Goal: Transaction & Acquisition: Purchase product/service

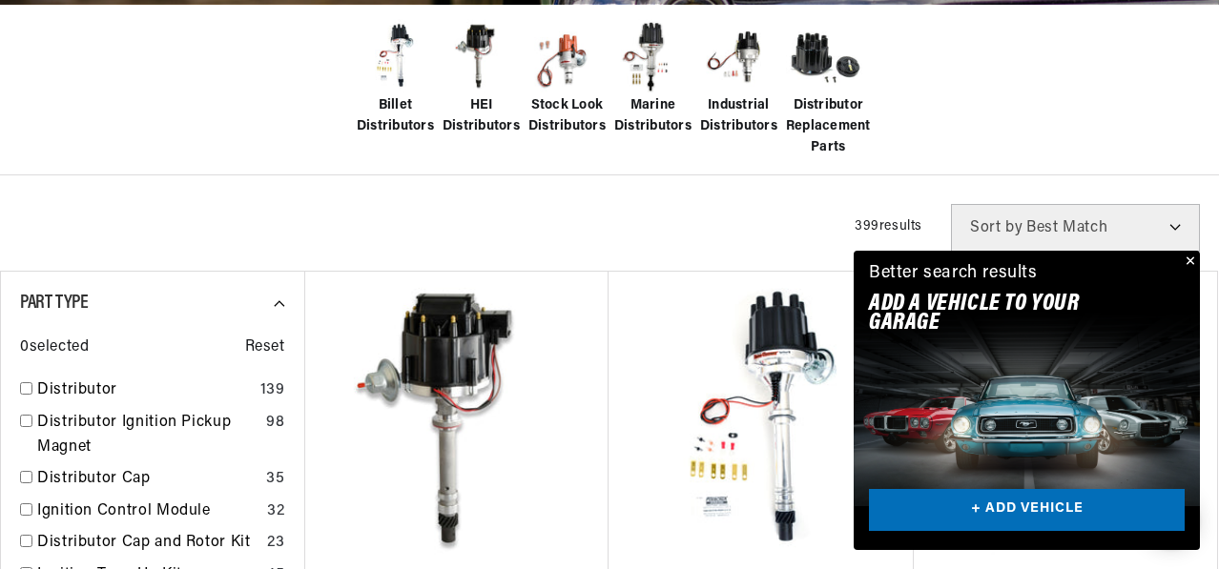
click at [1182, 251] on button "Close" at bounding box center [1188, 262] width 23 height 23
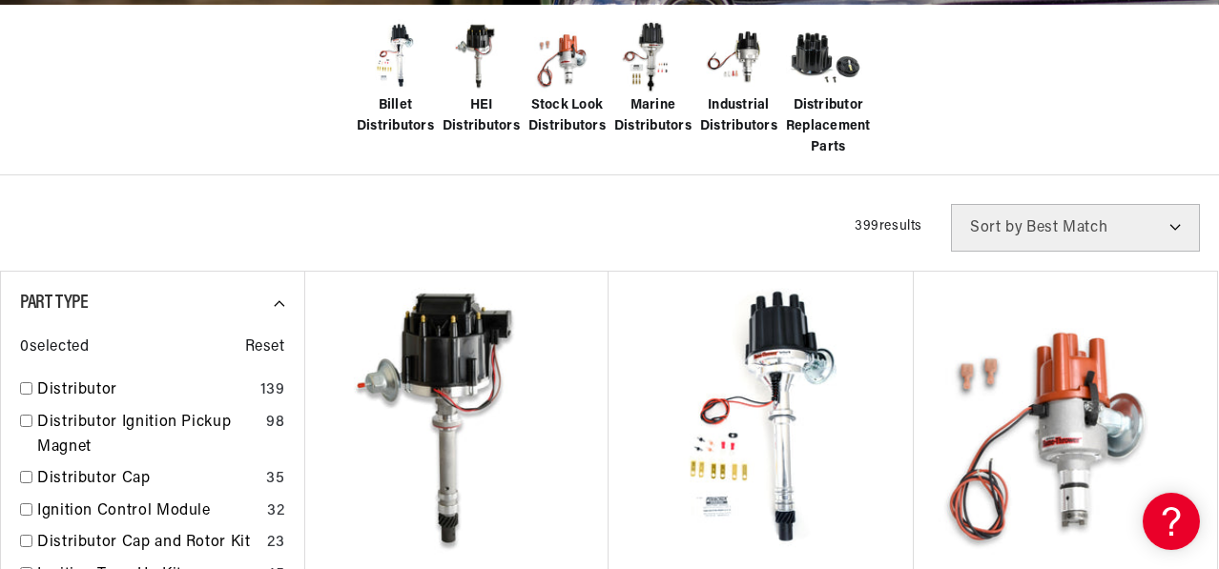
scroll to position [0, 1004]
click at [665, 95] on img at bounding box center [652, 57] width 76 height 76
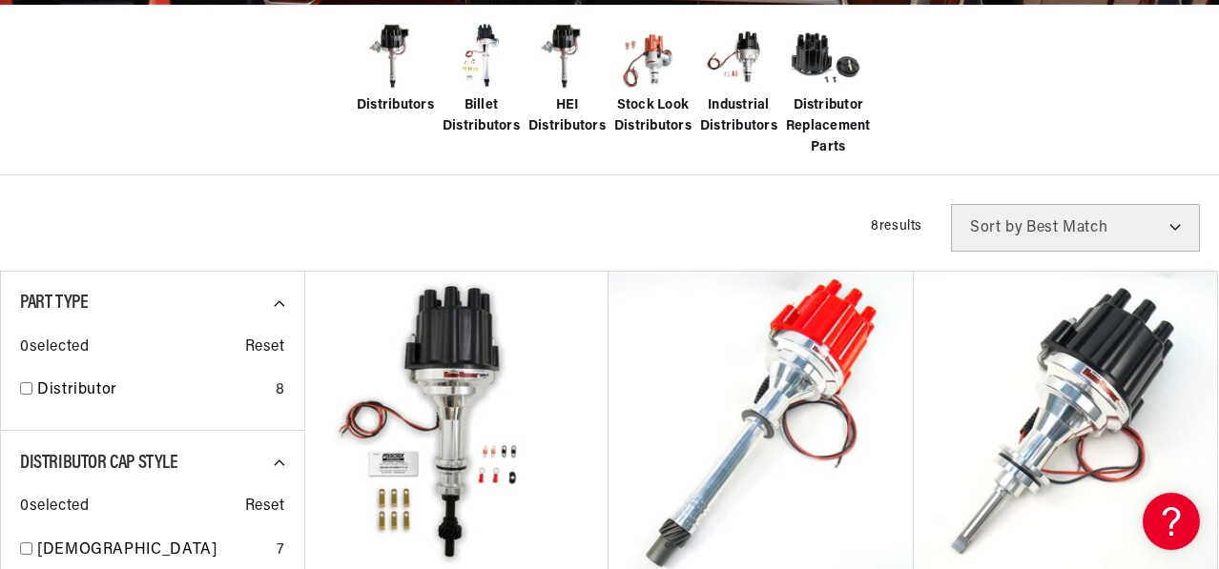
scroll to position [763, 0]
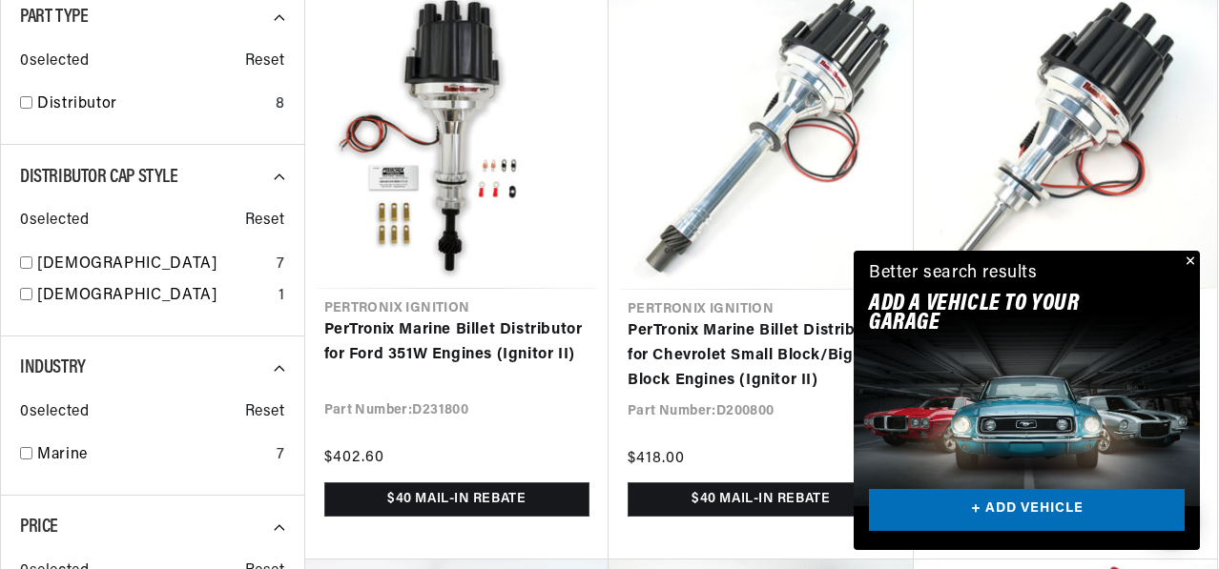
click at [1185, 251] on button "Close" at bounding box center [1188, 262] width 23 height 23
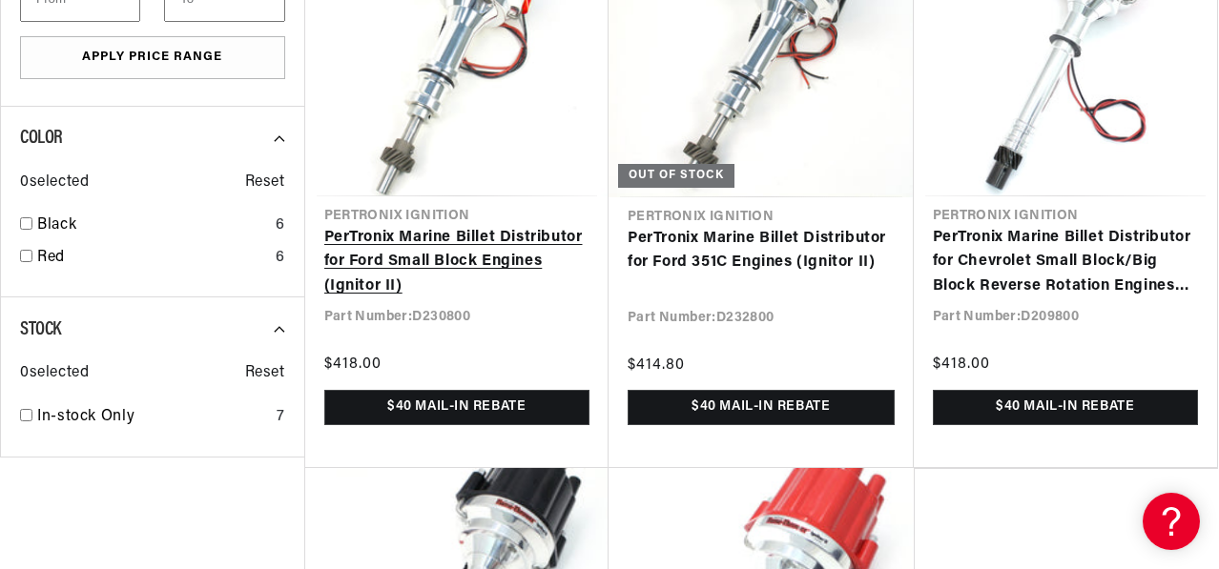
scroll to position [0, 1004]
click at [434, 299] on link "PerTronix Marine Billet Distributor for Ford Small Block Engines (Ignitor II)" at bounding box center [457, 262] width 266 height 73
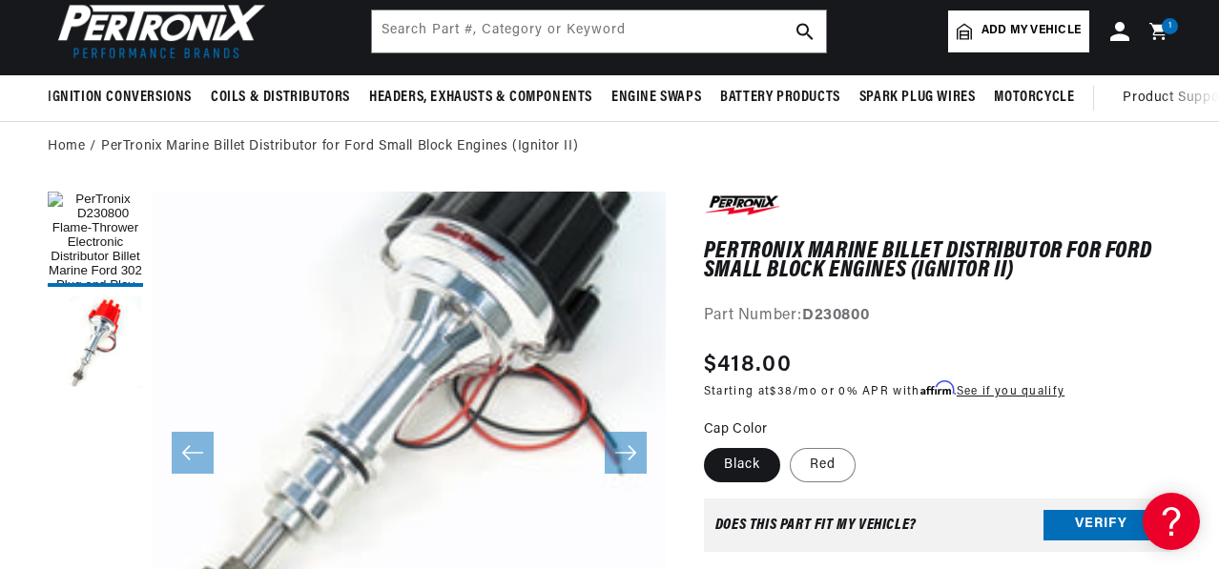
scroll to position [0, 1004]
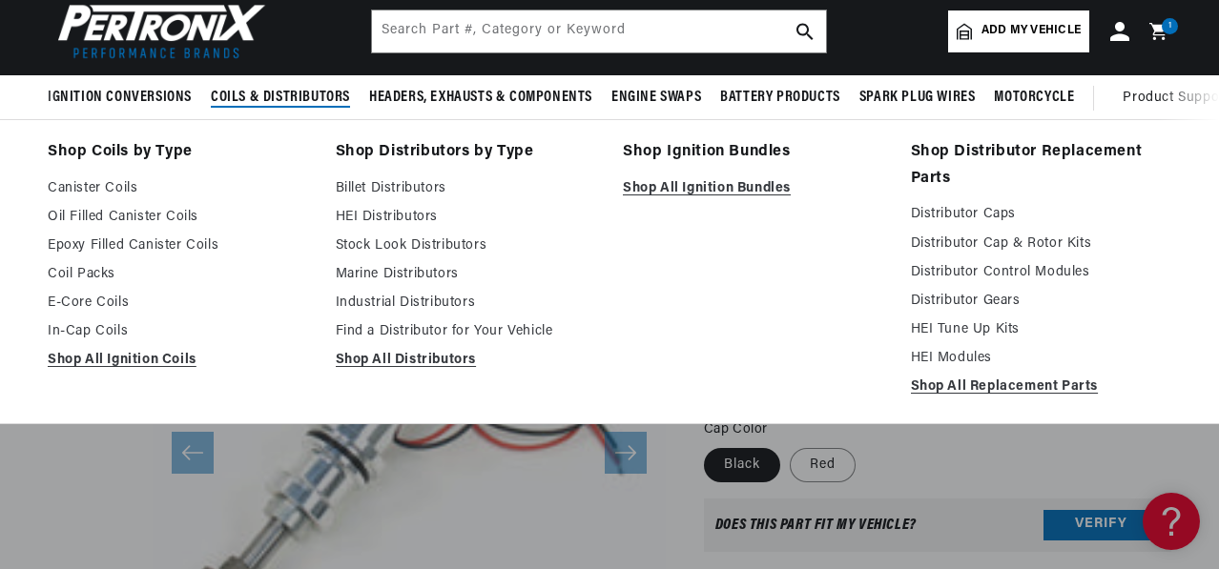
click at [350, 108] on span "Coils & Distributors" at bounding box center [280, 98] width 139 height 20
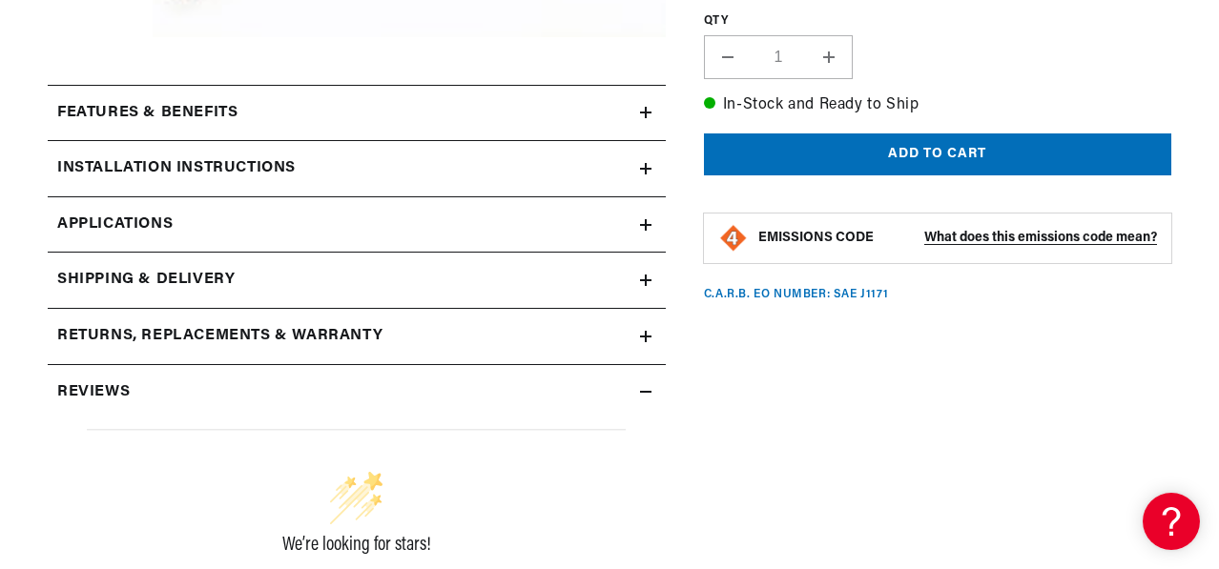
scroll to position [0, 2009]
click at [296, 181] on h2 "Installation instructions" at bounding box center [176, 168] width 238 height 25
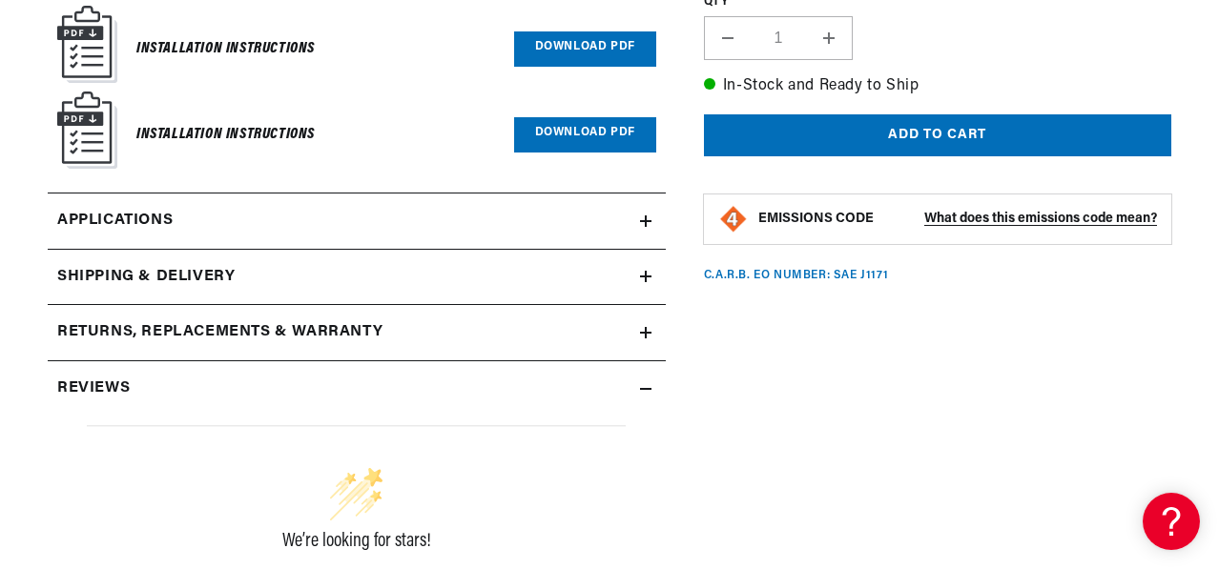
scroll to position [858, 0]
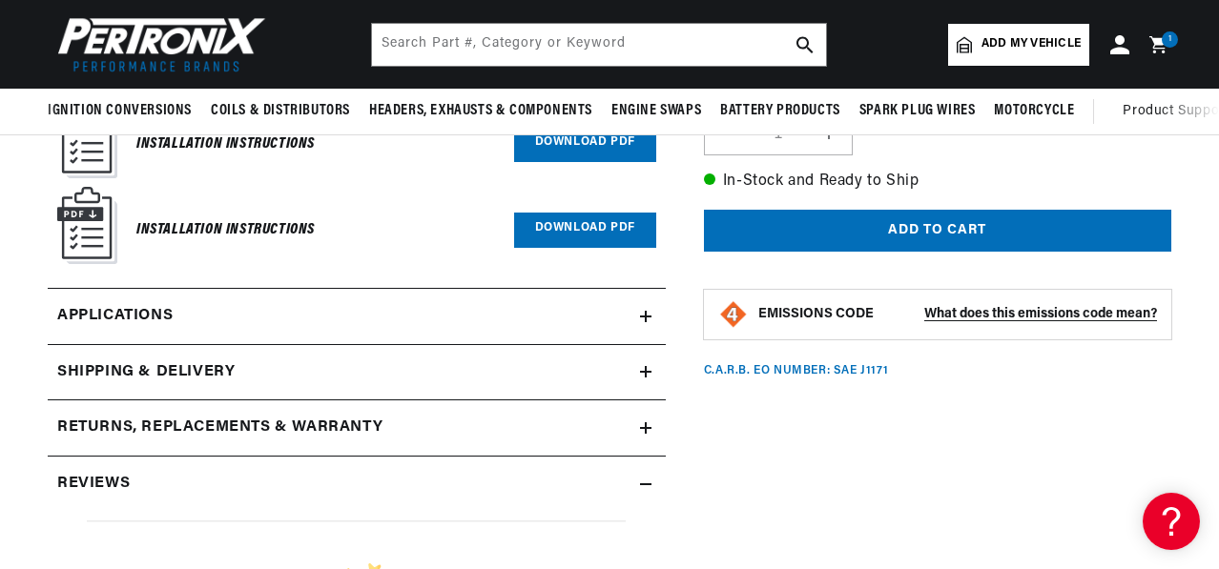
click at [526, 162] on link "Download PDF" at bounding box center [585, 144] width 142 height 35
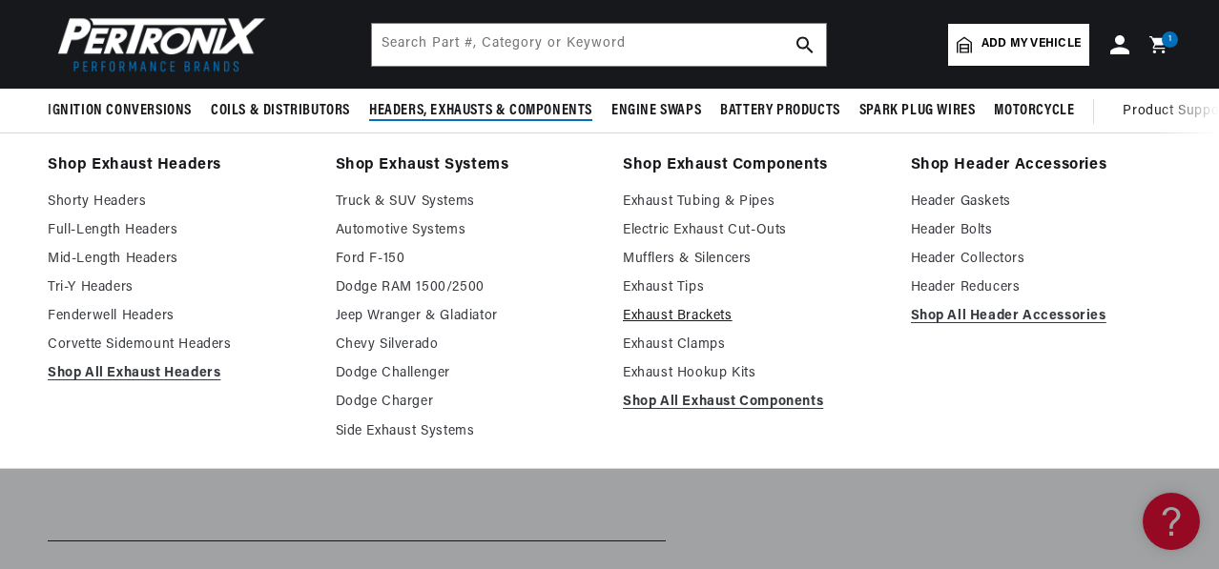
scroll to position [0, 0]
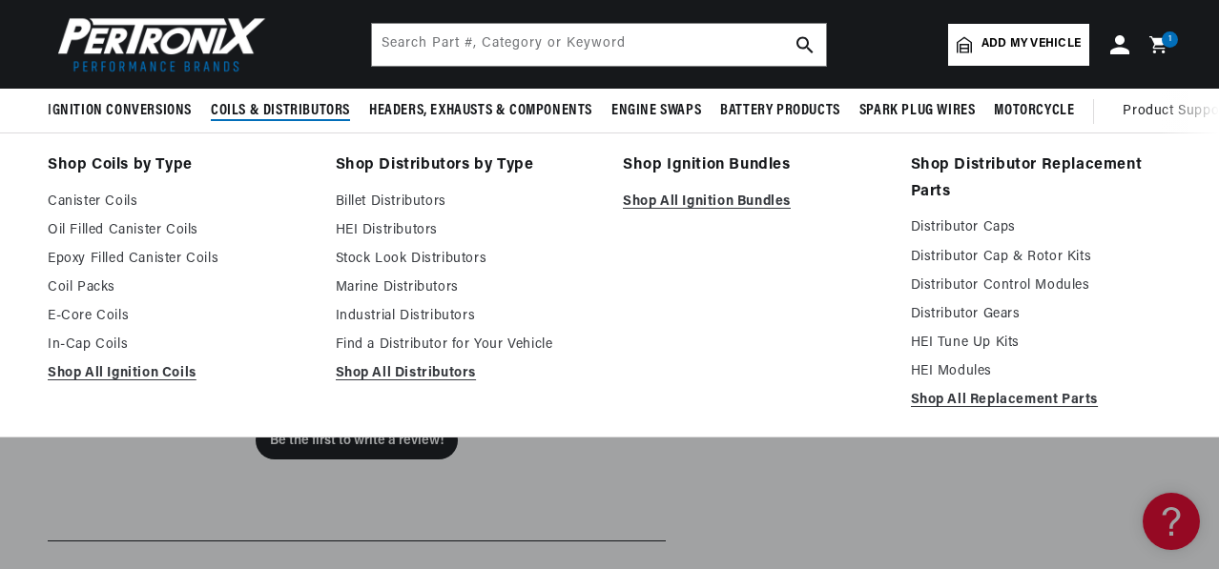
click at [327, 114] on span "Coils & Distributors" at bounding box center [280, 111] width 139 height 20
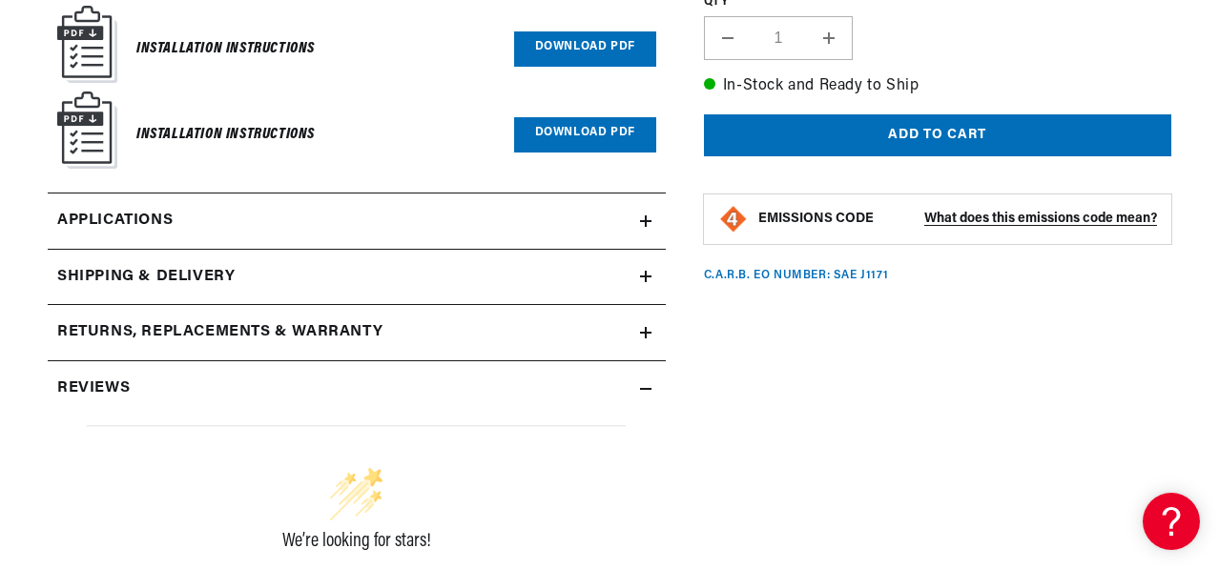
scroll to position [1049, 0]
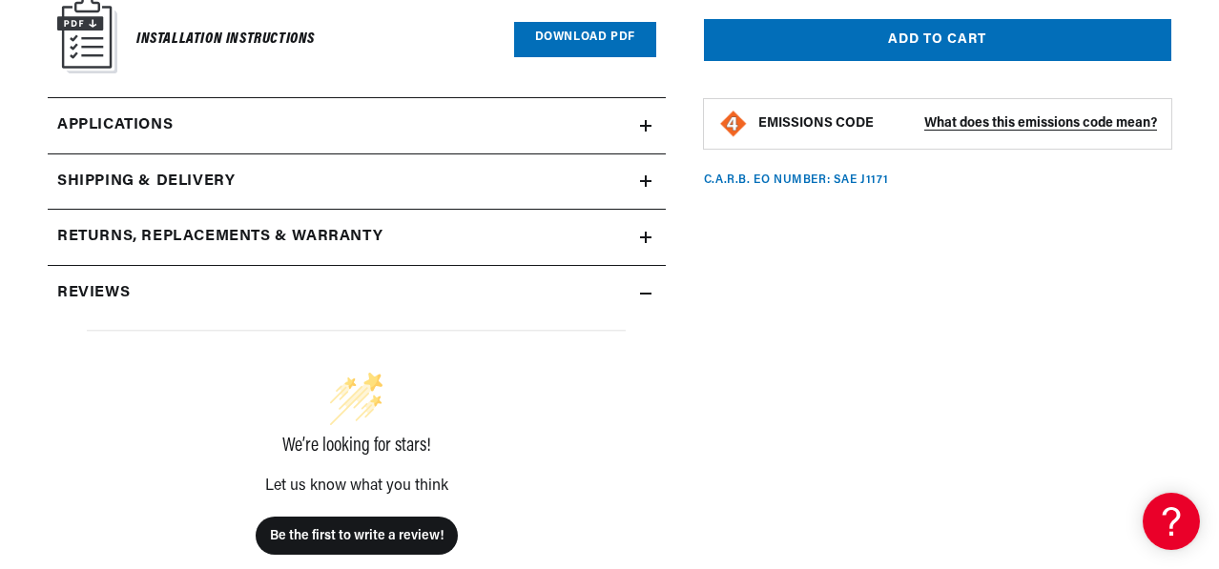
click at [173, 138] on span "Applications" at bounding box center [114, 125] width 115 height 25
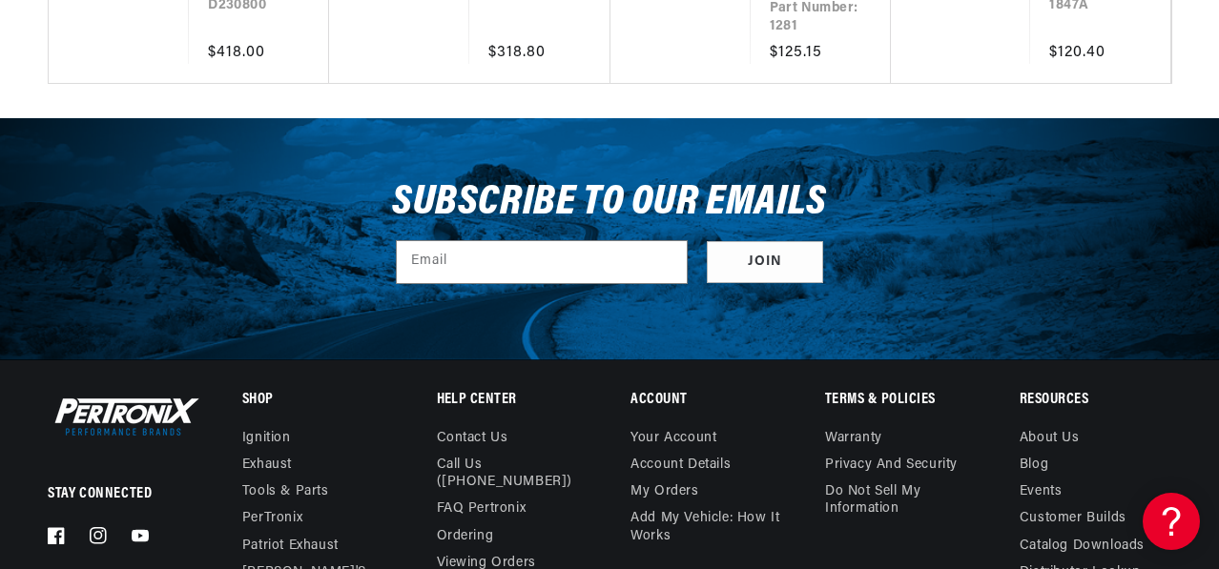
scroll to position [0, 2009]
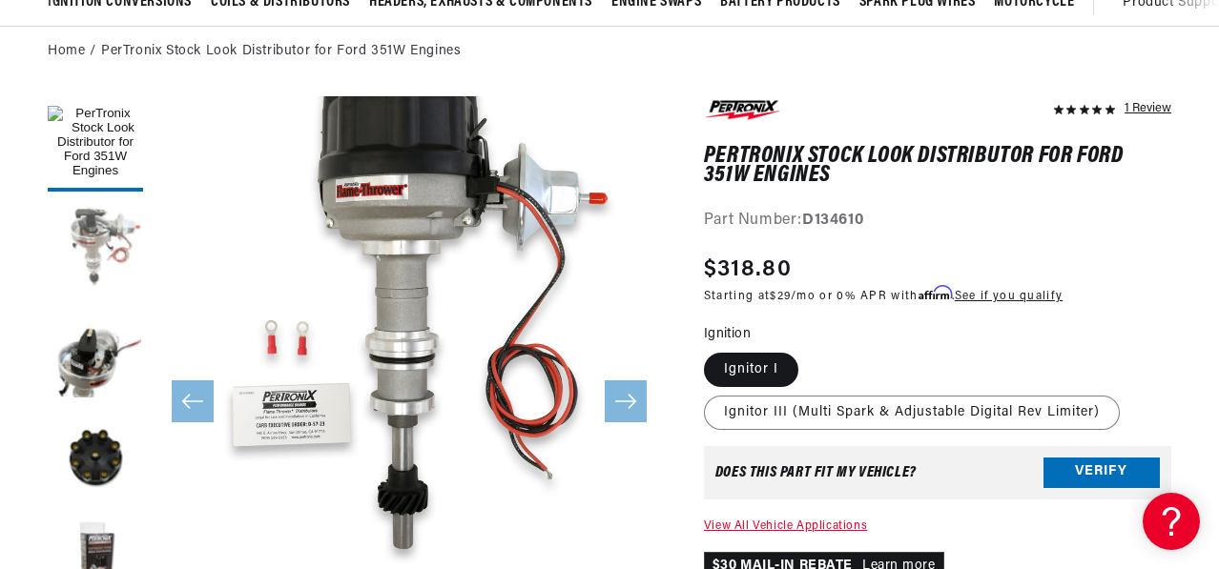
scroll to position [0, 1004]
click at [99, 297] on button "Load image 2 in gallery view" at bounding box center [95, 248] width 95 height 95
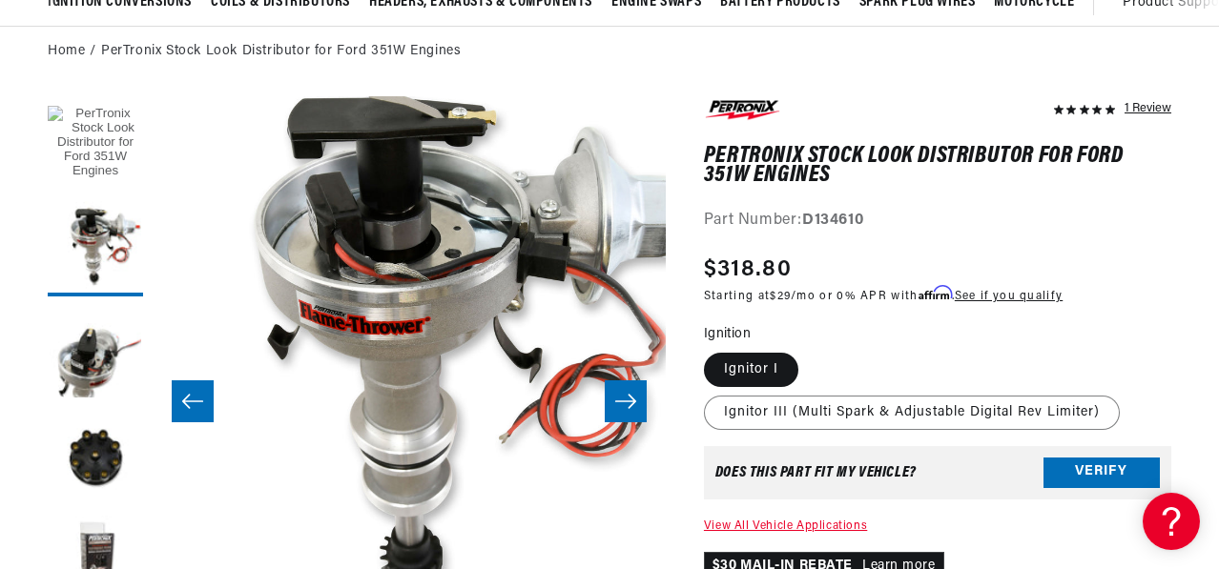
click at [101, 175] on button "Load image 1 in gallery view" at bounding box center [95, 143] width 95 height 95
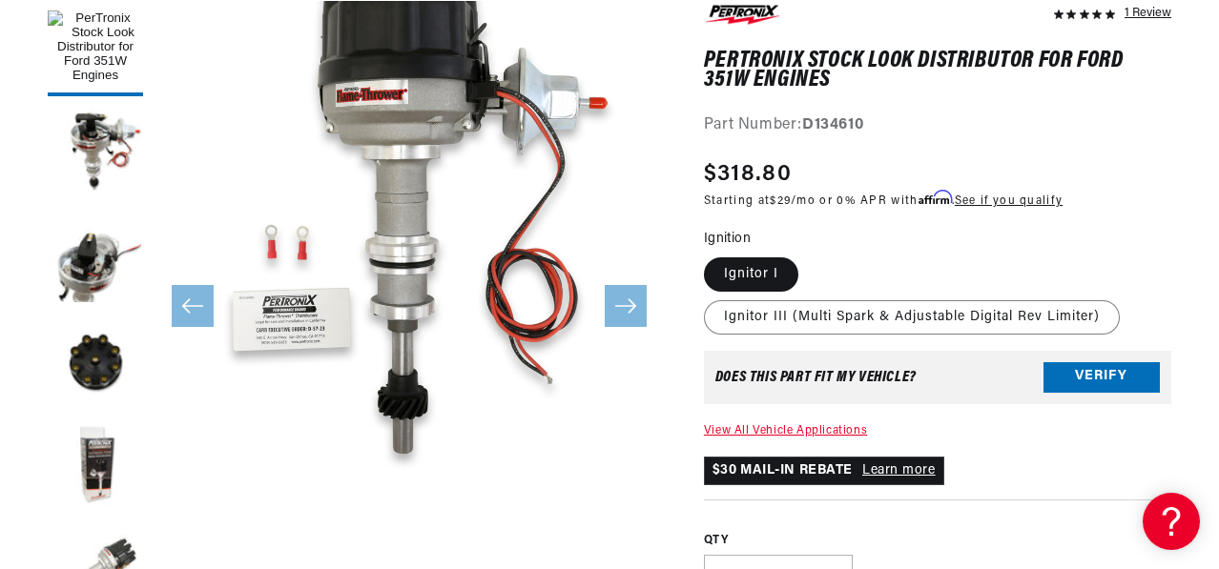
scroll to position [0, 0]
click at [105, 304] on button "Load image 3 in gallery view" at bounding box center [95, 258] width 95 height 95
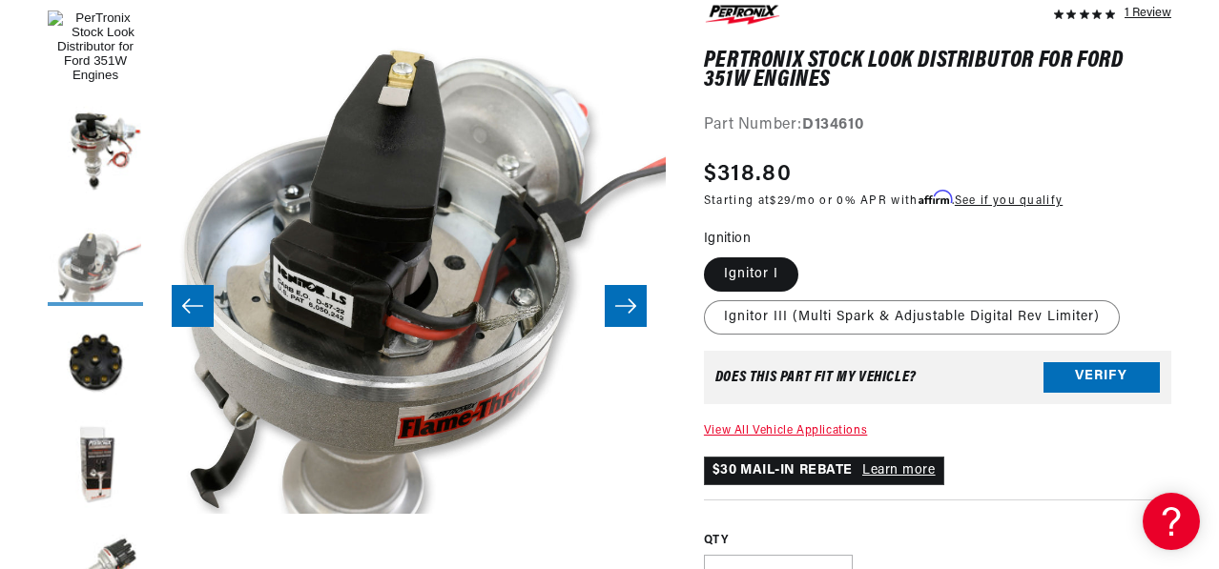
scroll to position [0, 1004]
click at [617, 313] on icon "Slide right" at bounding box center [625, 306] width 21 height 14
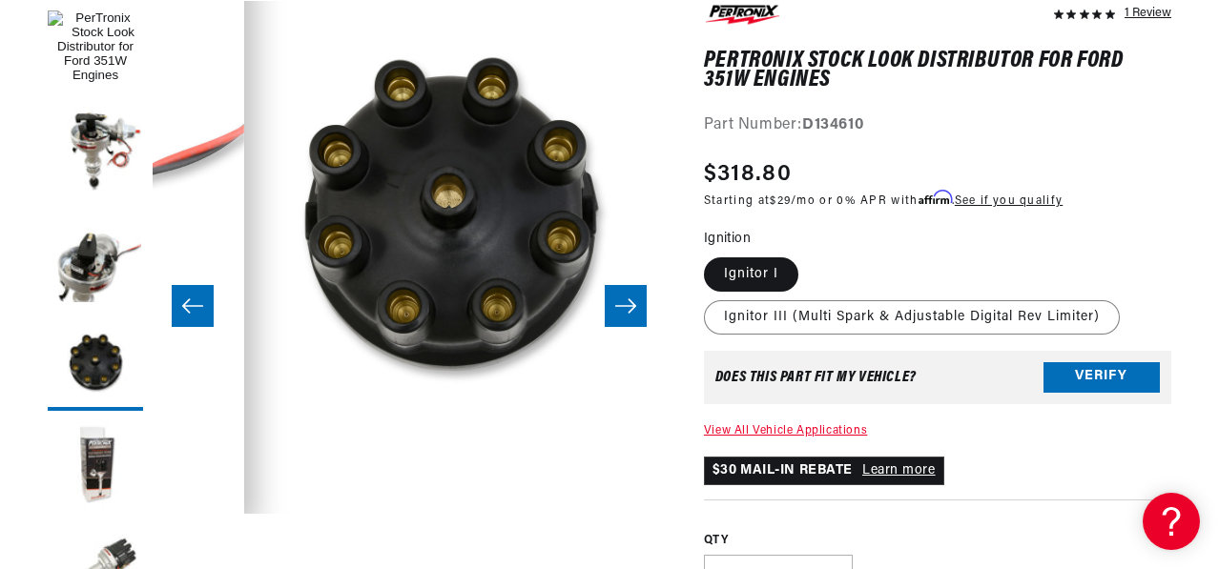
click at [617, 313] on icon "Slide right" at bounding box center [625, 306] width 21 height 14
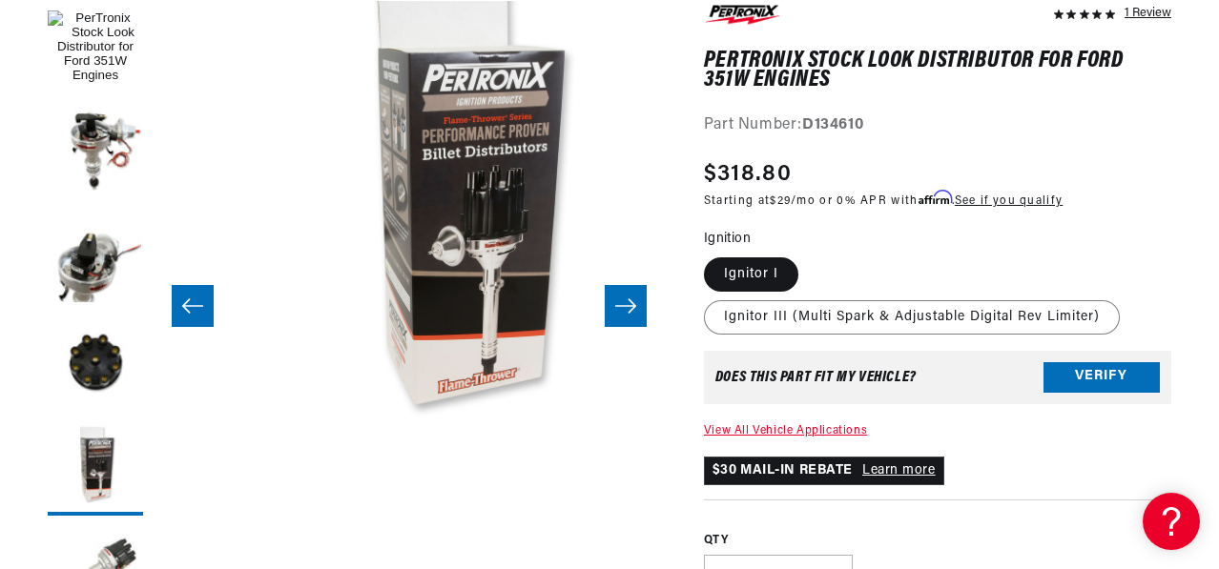
scroll to position [0, 2009]
click at [613, 327] on button "Slide right" at bounding box center [626, 306] width 42 height 42
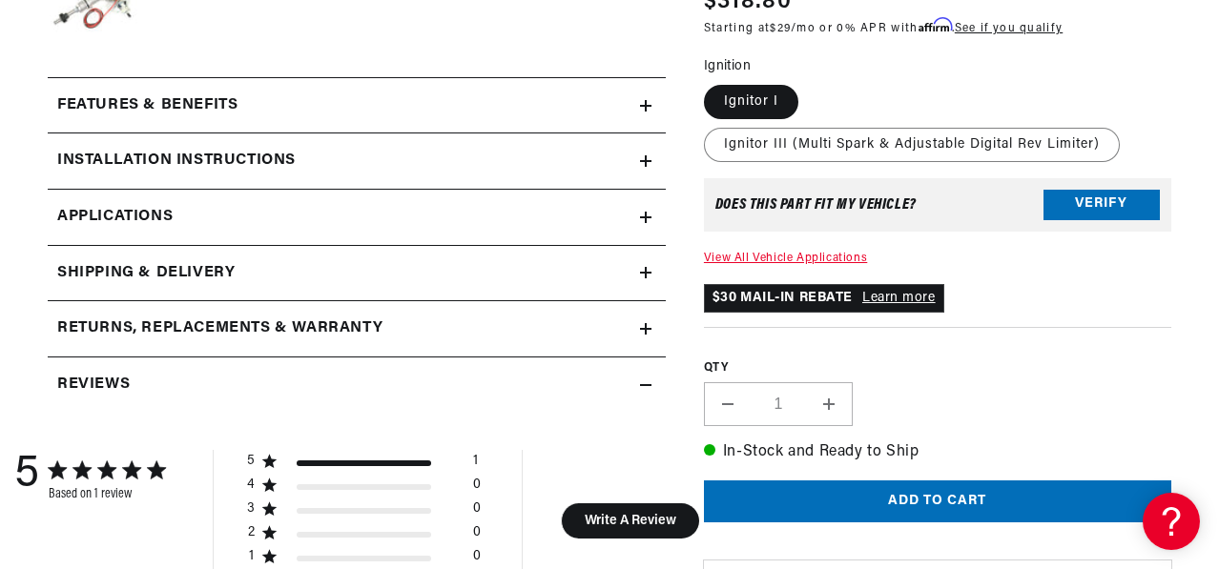
click at [173, 230] on span "Applications" at bounding box center [114, 217] width 115 height 25
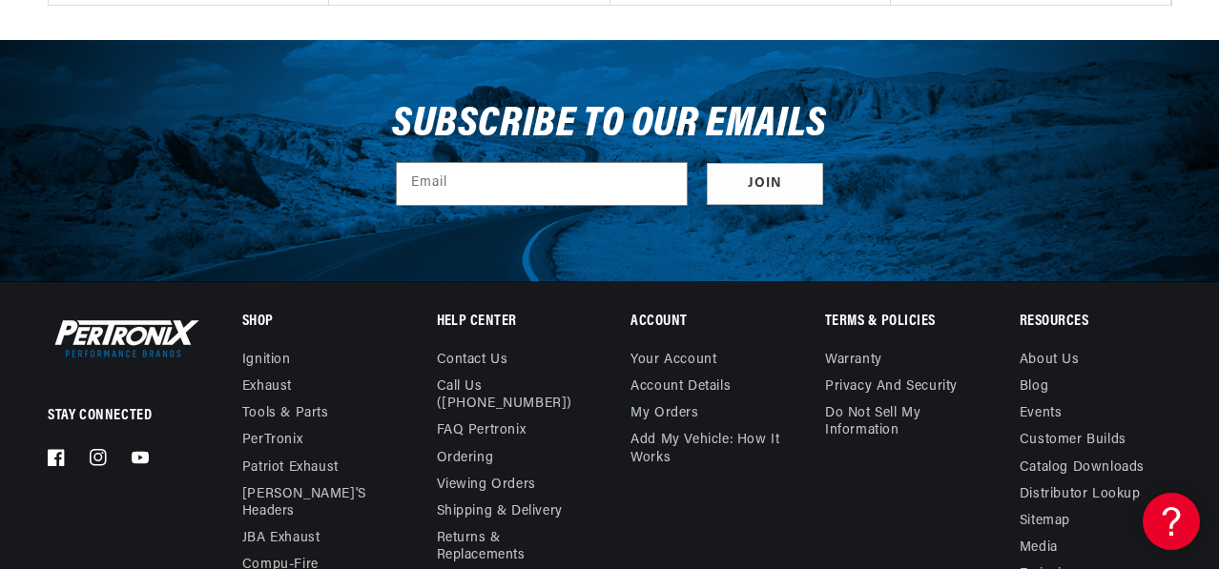
scroll to position [0, 2009]
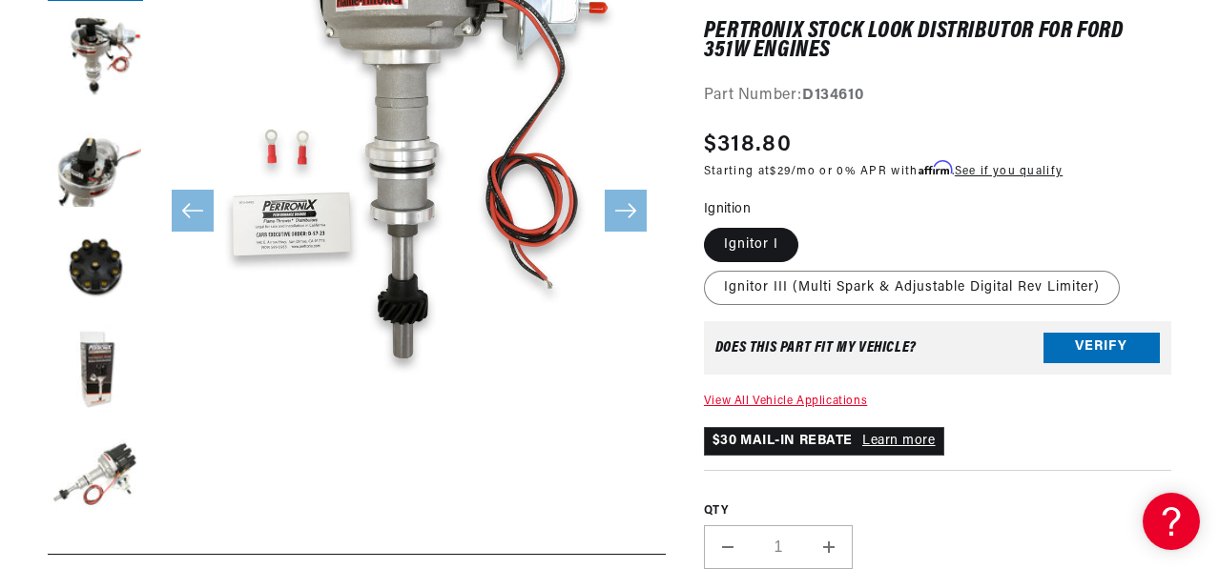
scroll to position [0, 1004]
click at [763, 262] on label "Ignitor I" at bounding box center [751, 245] width 94 height 34
click at [710, 225] on input "Ignitor I" at bounding box center [709, 224] width 1 height 1
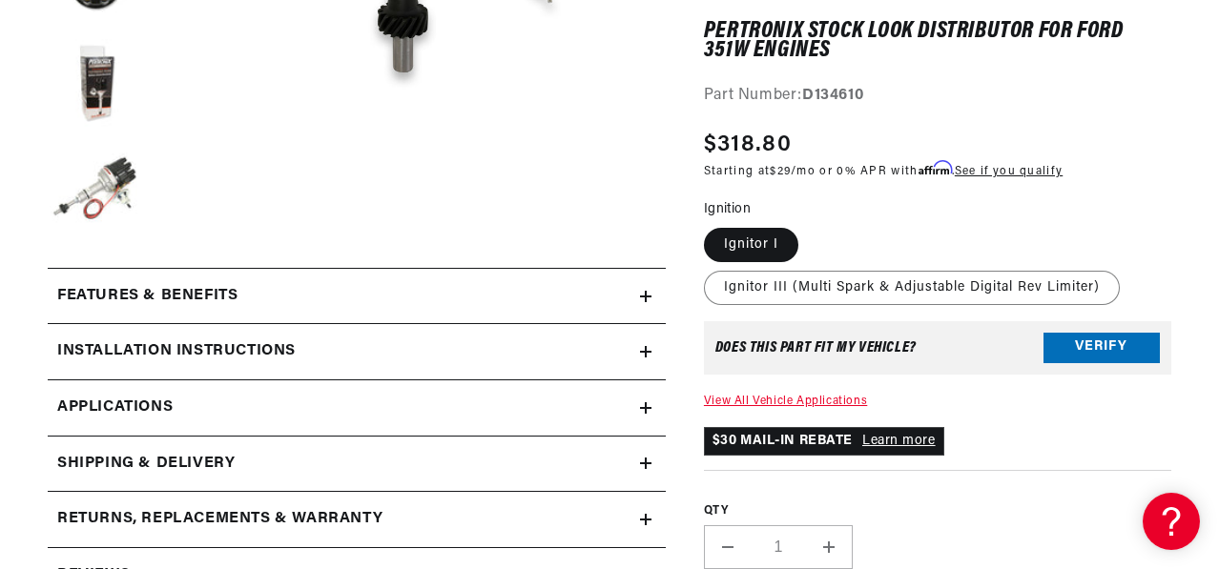
scroll to position [858, 0]
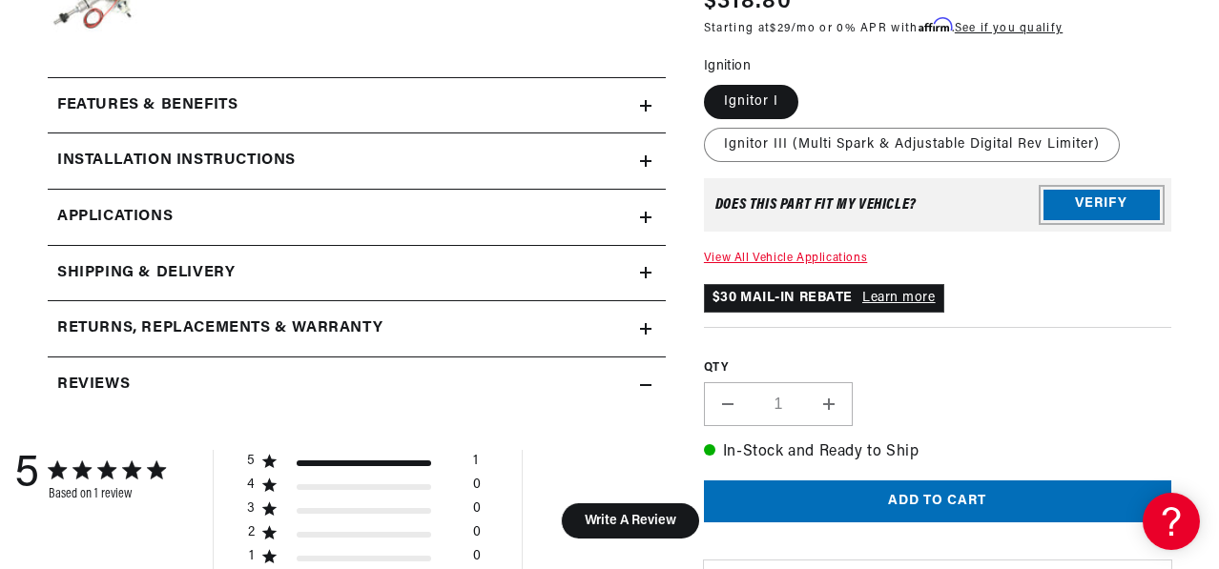
click at [1069, 220] on button "Verify" at bounding box center [1101, 205] width 116 height 31
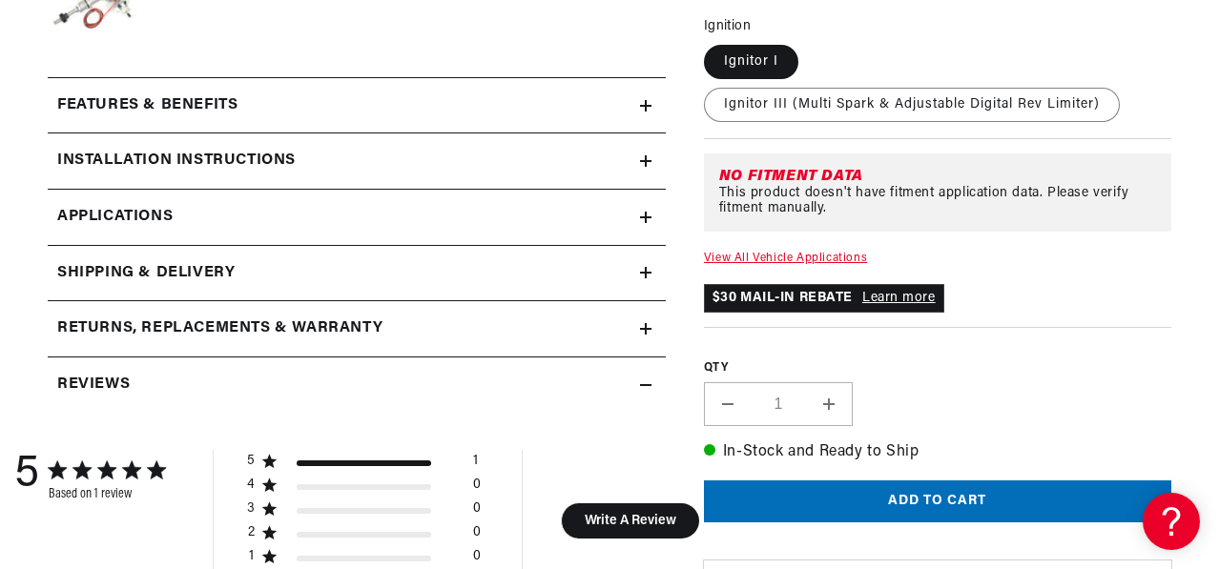
scroll to position [0, 2009]
click at [806, 264] on link "View All Vehicle Applications" at bounding box center [785, 258] width 163 height 11
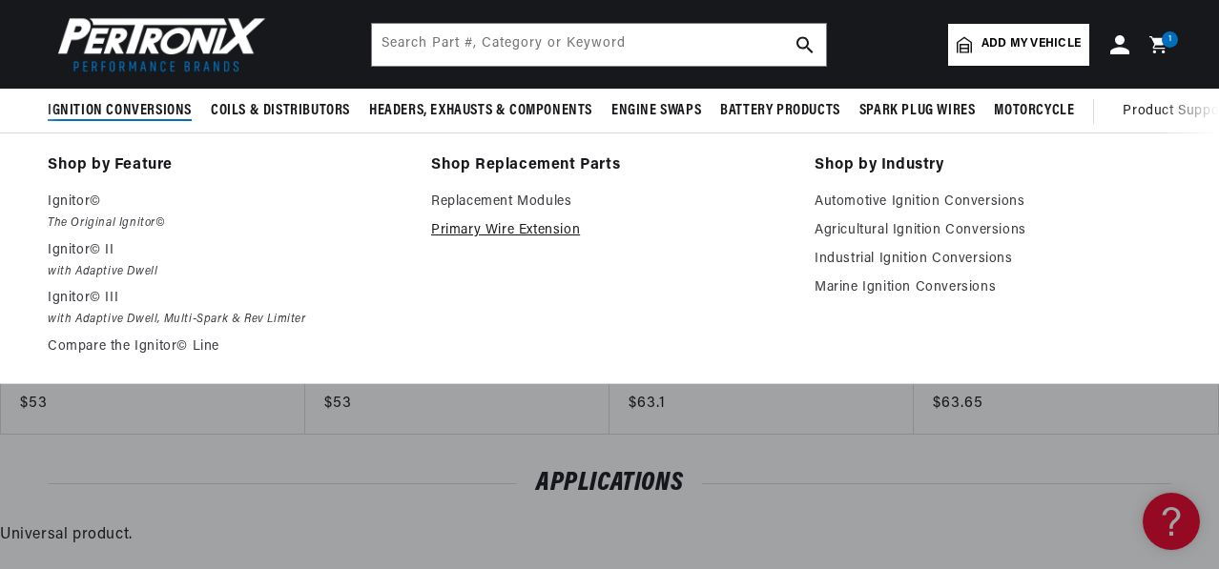
scroll to position [2073, 0]
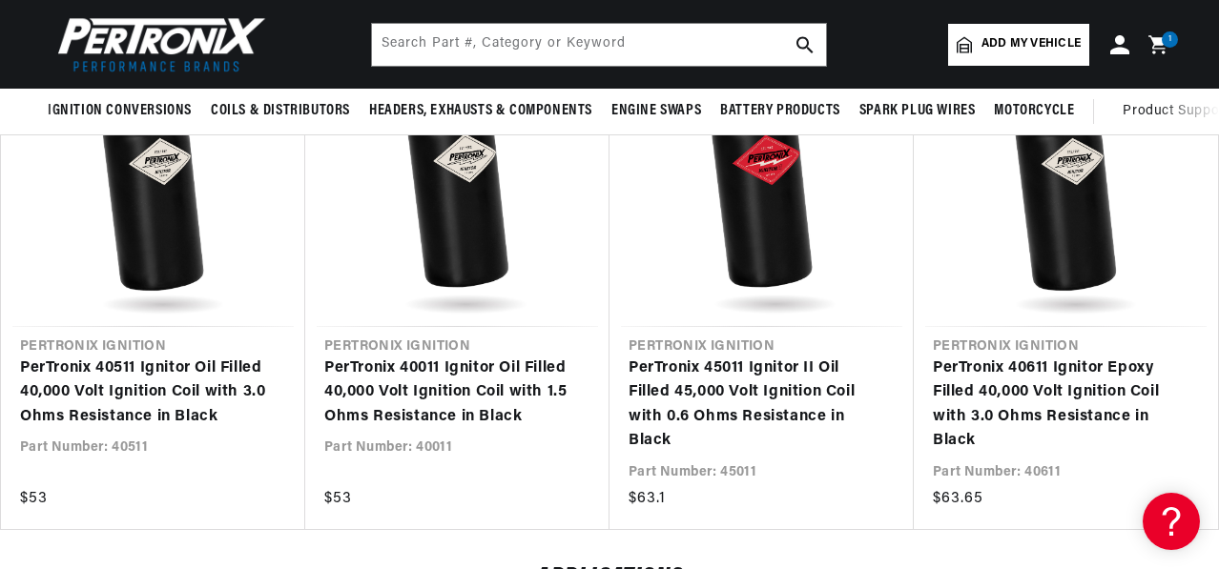
click at [1170, 38] on span "1" at bounding box center [1170, 39] width 4 height 16
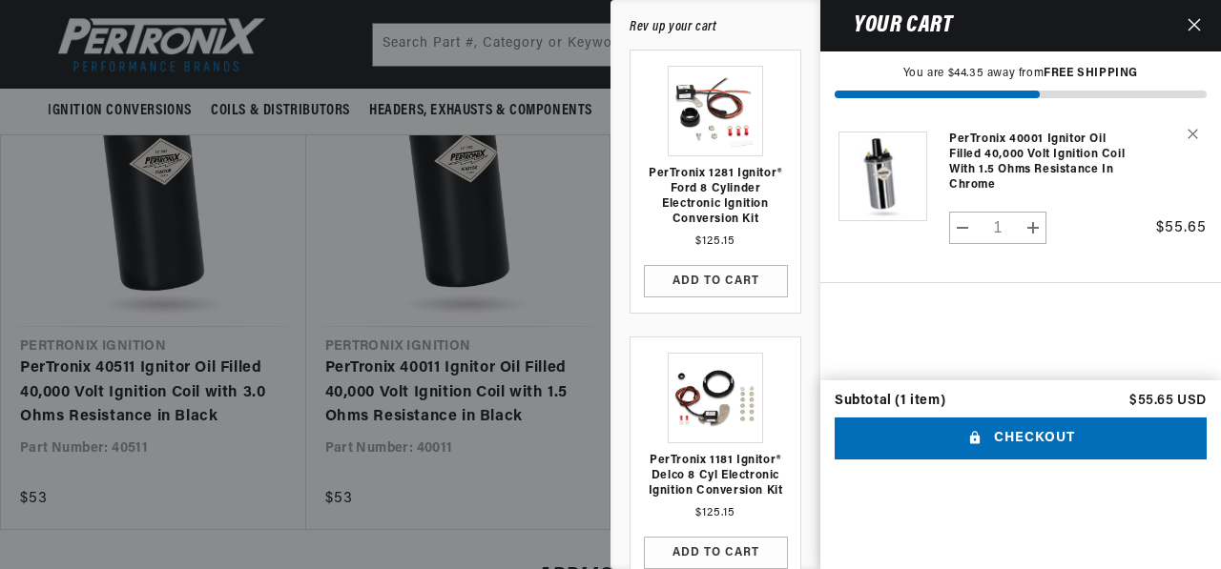
click at [950, 244] on button "Decrease quantity for PerTronix 40001 Ignitor Oil Filled 40,000 Volt Ignition C…" at bounding box center [963, 228] width 26 height 32
type input "0"
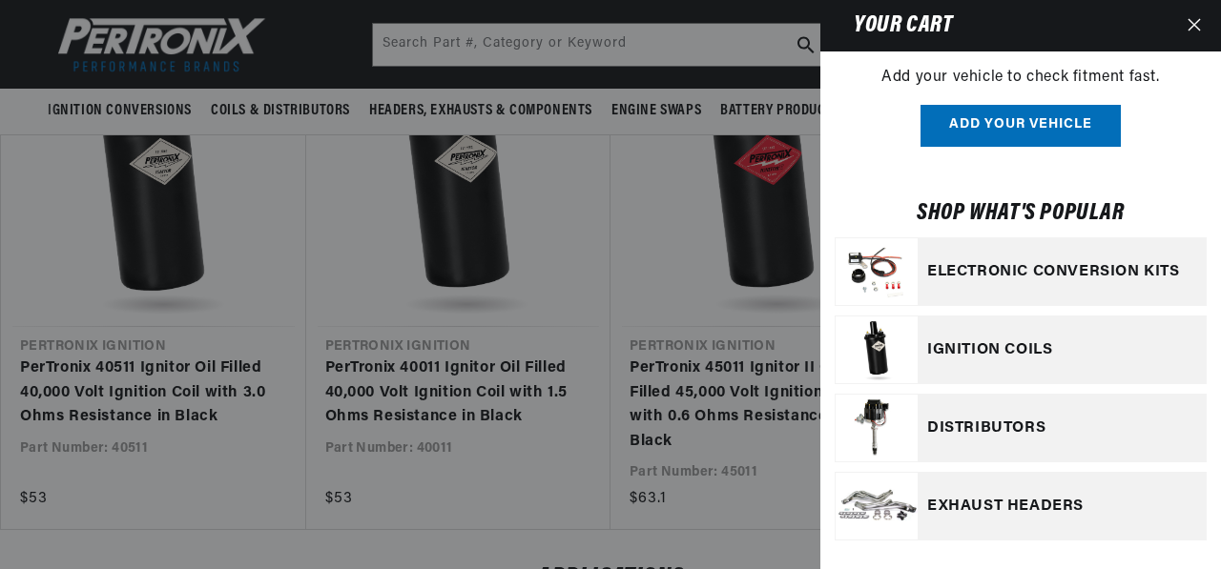
scroll to position [0, 2012]
click at [955, 123] on button "Add your vehicle" at bounding box center [1020, 126] width 200 height 43
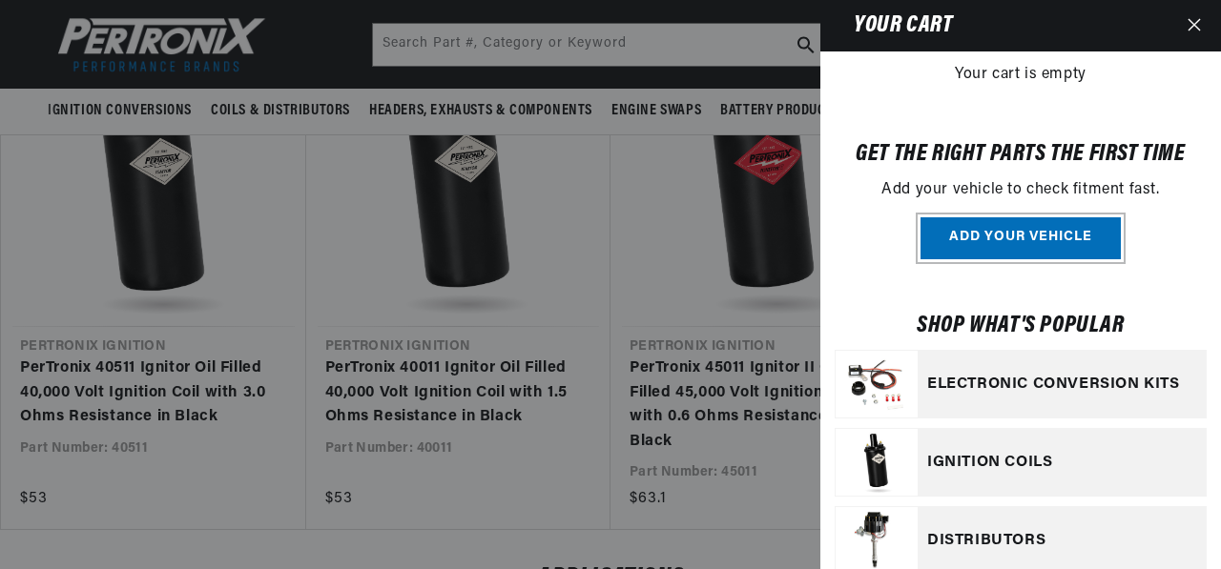
scroll to position [191, 0]
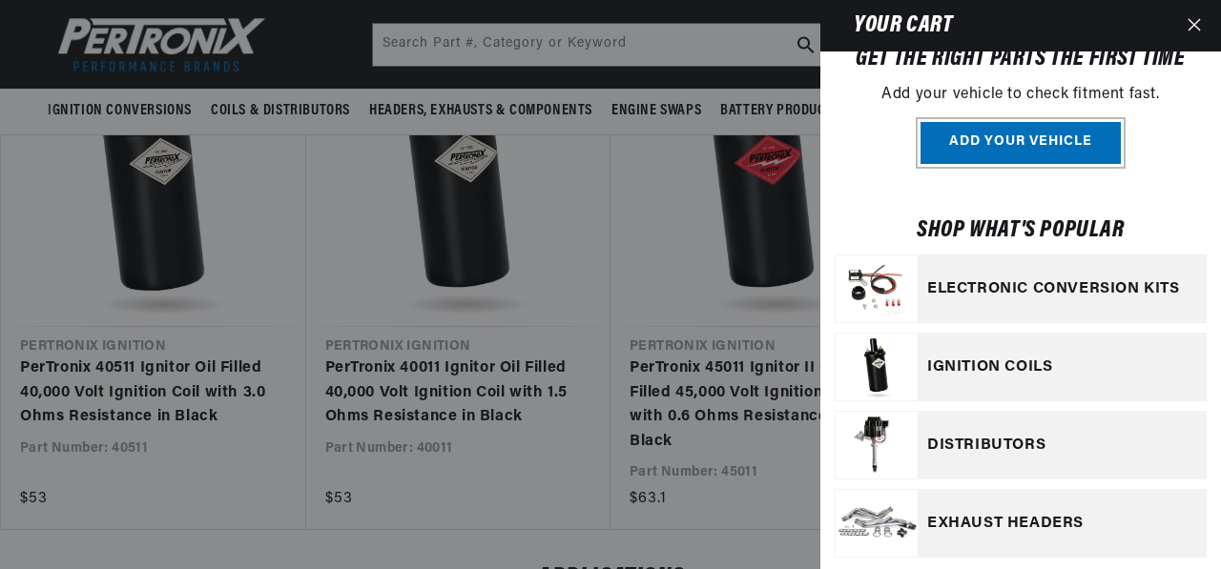
click at [952, 165] on button "Add your vehicle" at bounding box center [1020, 143] width 200 height 43
click at [1189, 30] on icon "Close" at bounding box center [1193, 24] width 13 height 13
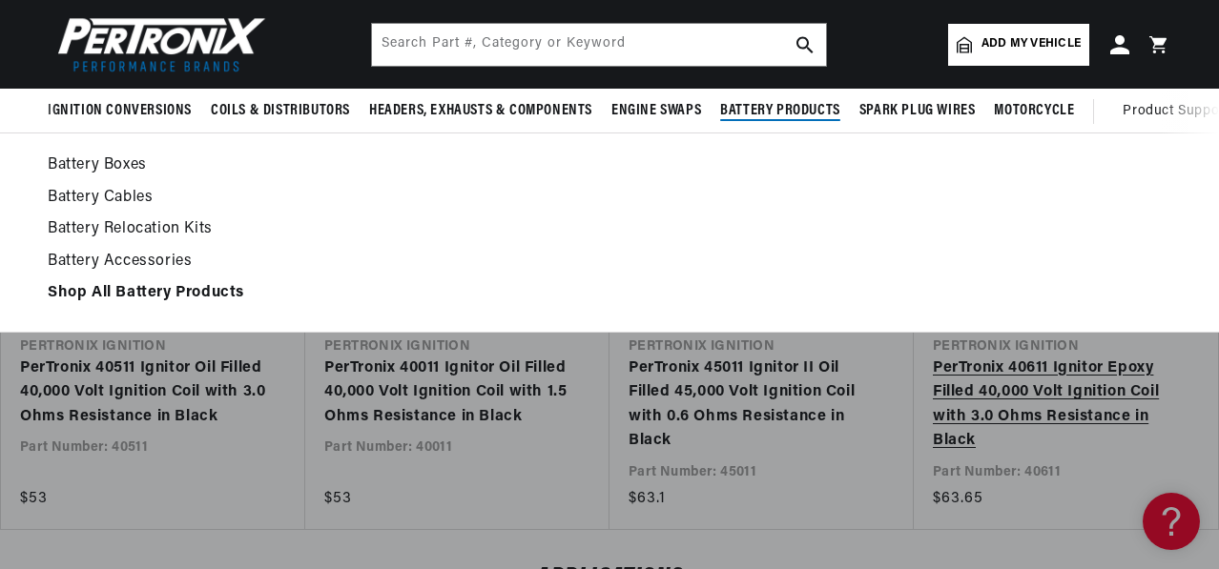
scroll to position [0, 2009]
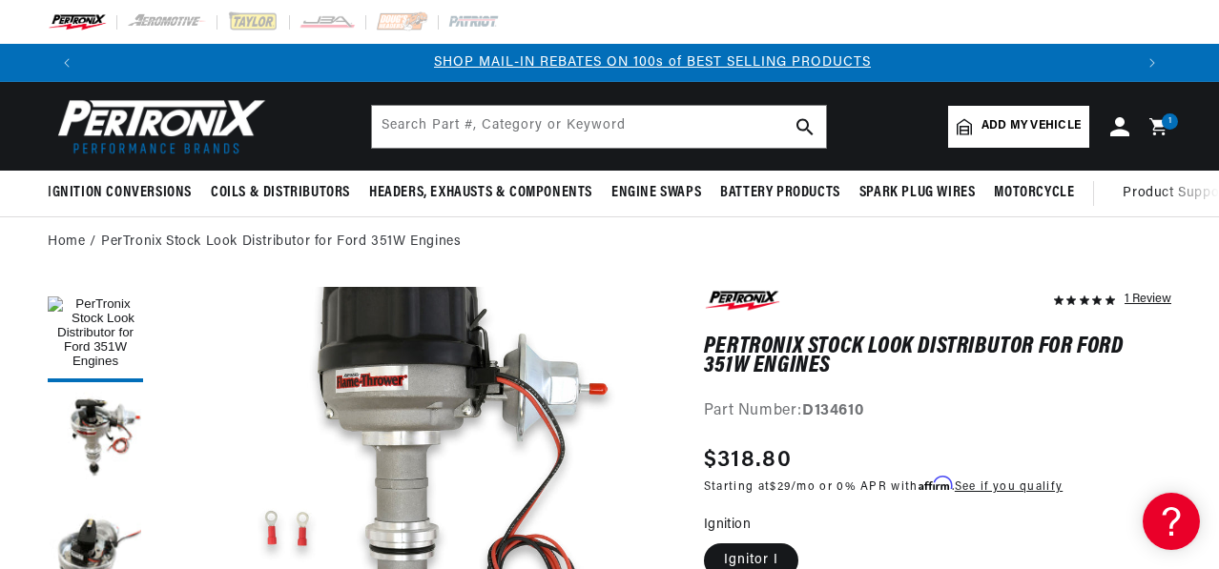
scroll to position [191, 0]
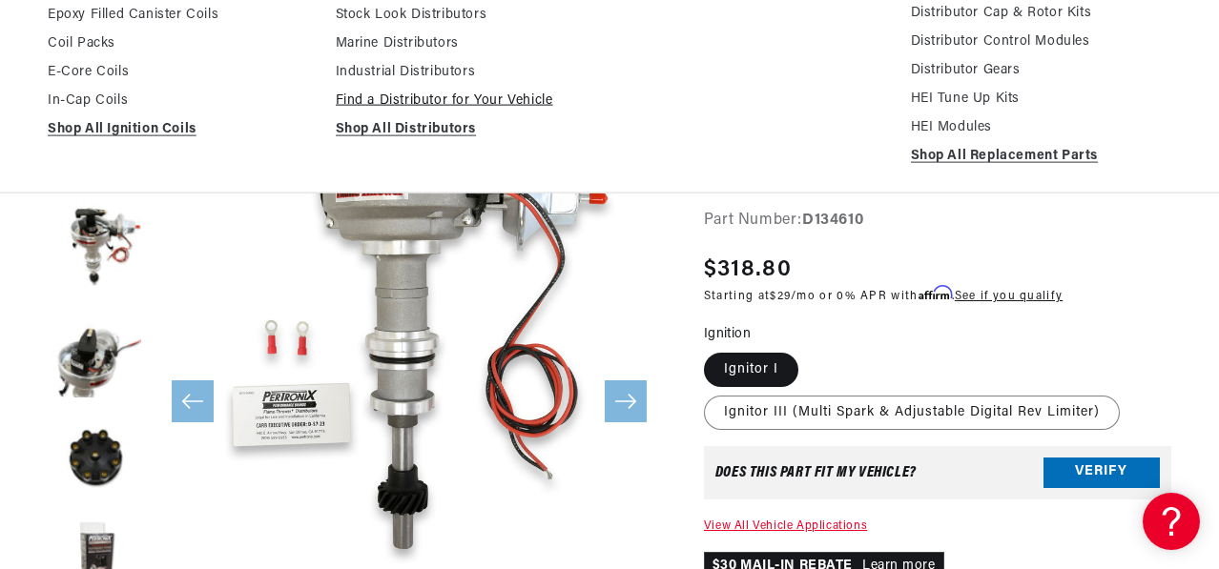
click at [438, 113] on link "Find a Distributor for Your Vehicle" at bounding box center [466, 101] width 261 height 23
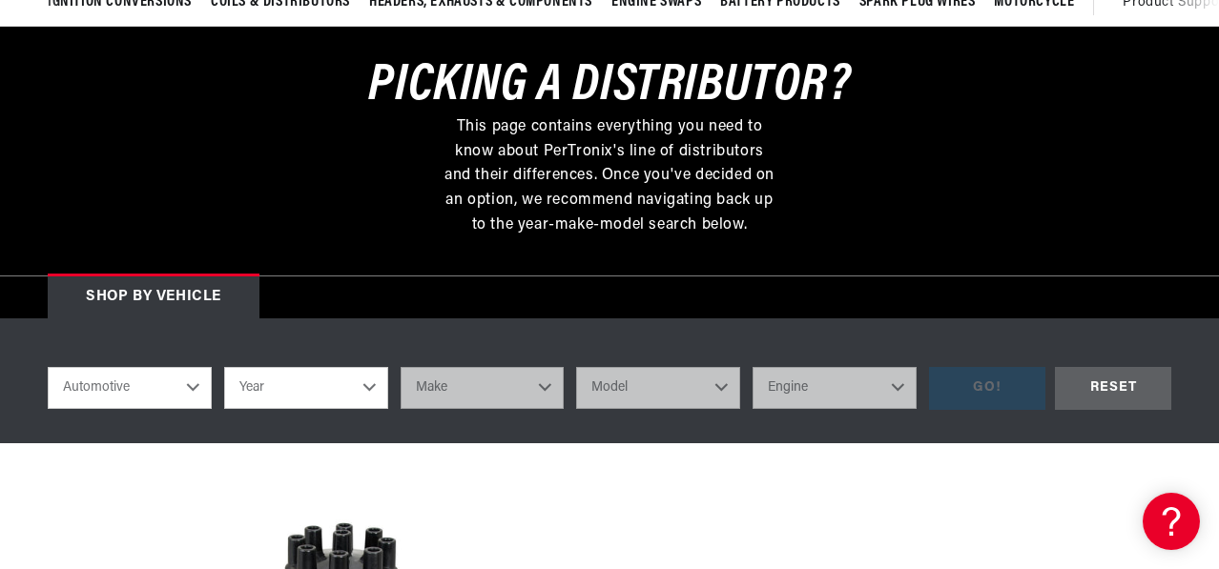
scroll to position [286, 0]
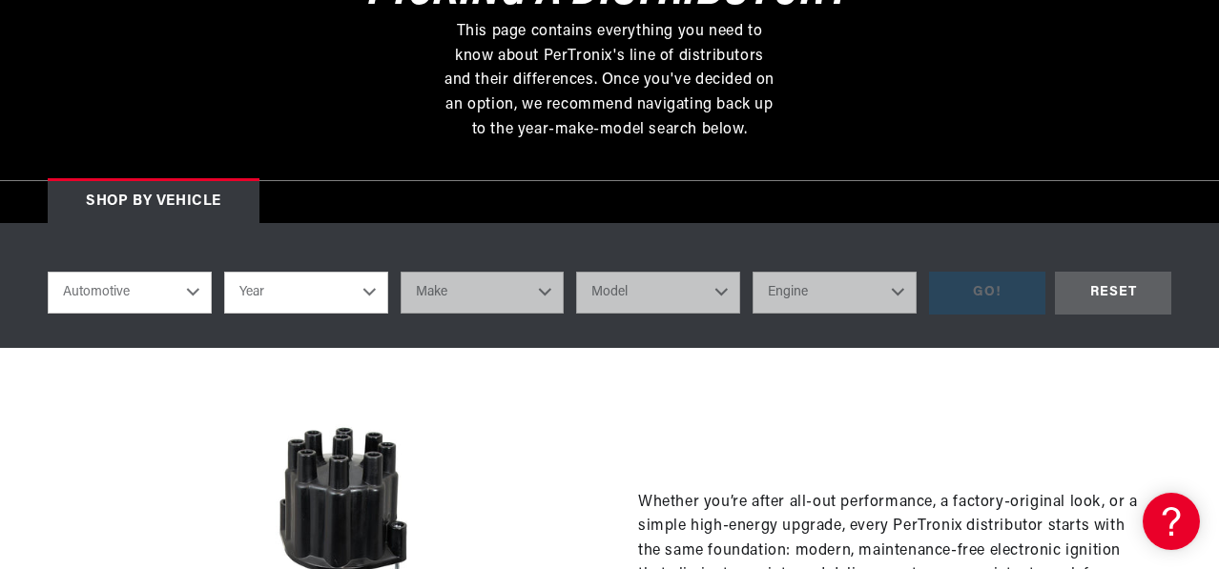
click at [187, 314] on select "Automotive Agricultural Industrial Marine Motorcycle" at bounding box center [130, 293] width 164 height 42
click at [59, 314] on select "Automotive Agricultural Industrial Marine Motorcycle" at bounding box center [130, 293] width 164 height 42
select select "Marine"
click at [346, 314] on select "Year [DATE] 1986 1985 1983 1982 1981 1980 1979 1978 1977 1976 1975 1974 1973 19…" at bounding box center [306, 293] width 164 height 42
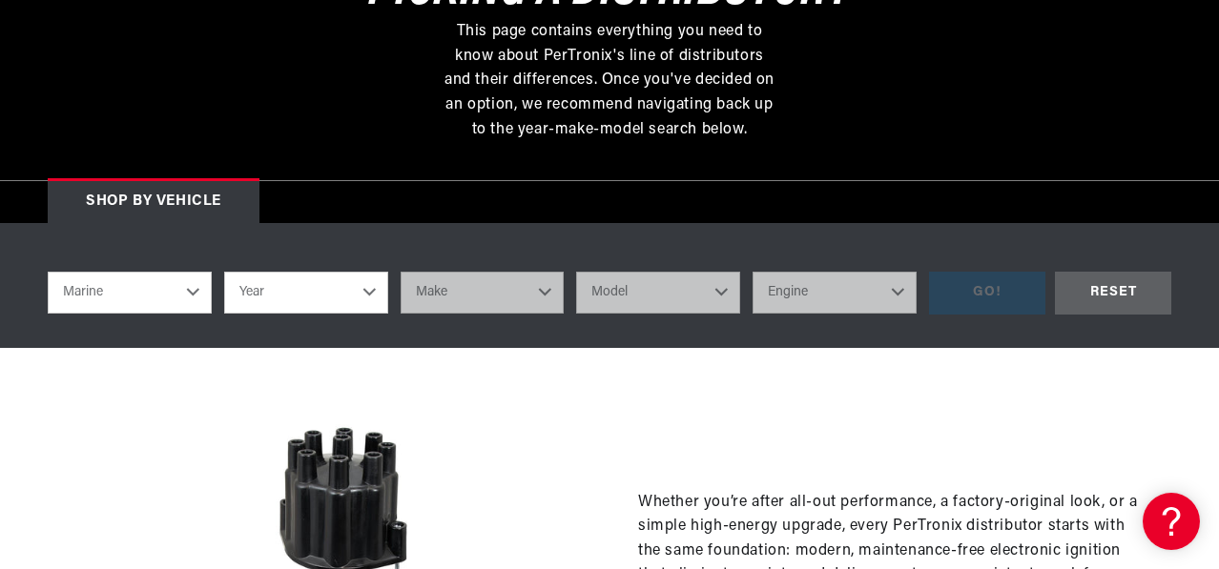
select select "1987"
click at [224, 314] on select "Year [DATE] 1986 1985 1983 1982 1981 1980 1979 1978 1977 1976 1975 1974 1973 19…" at bounding box center [306, 293] width 164 height 42
select select "1987"
click at [504, 314] on select "Make Crusader (Thermo-Electron)" at bounding box center [483, 293] width 164 height 42
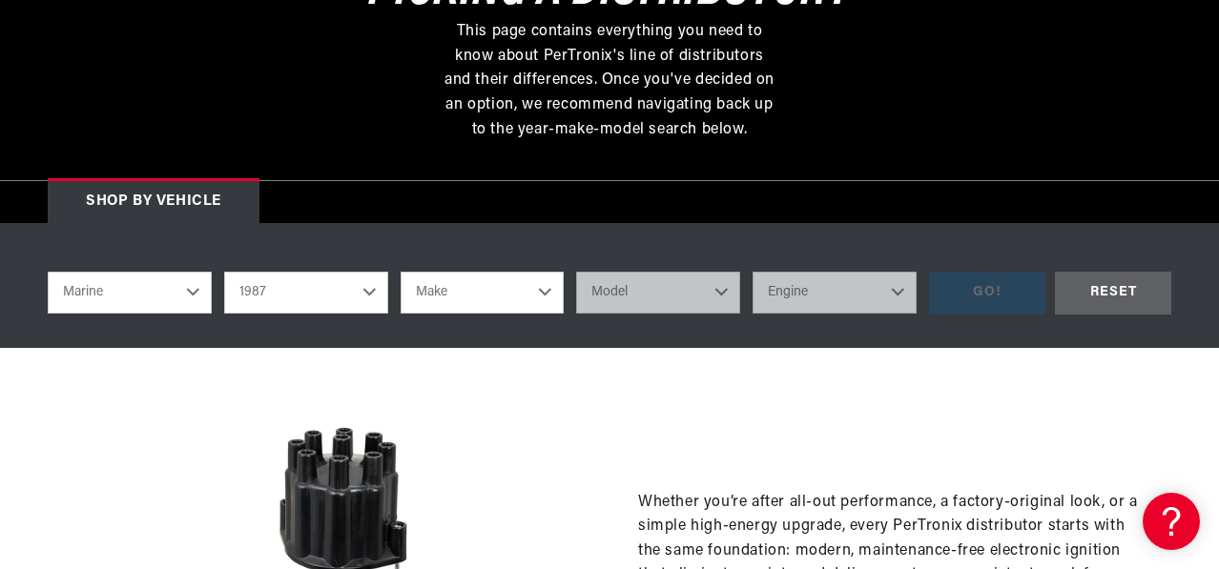
select select "Crusader-(Thermo-Electron)"
click at [401, 314] on select "Make Crusader (Thermo-Electron)" at bounding box center [483, 293] width 164 height 42
select select "Crusader-(Thermo-Electron)"
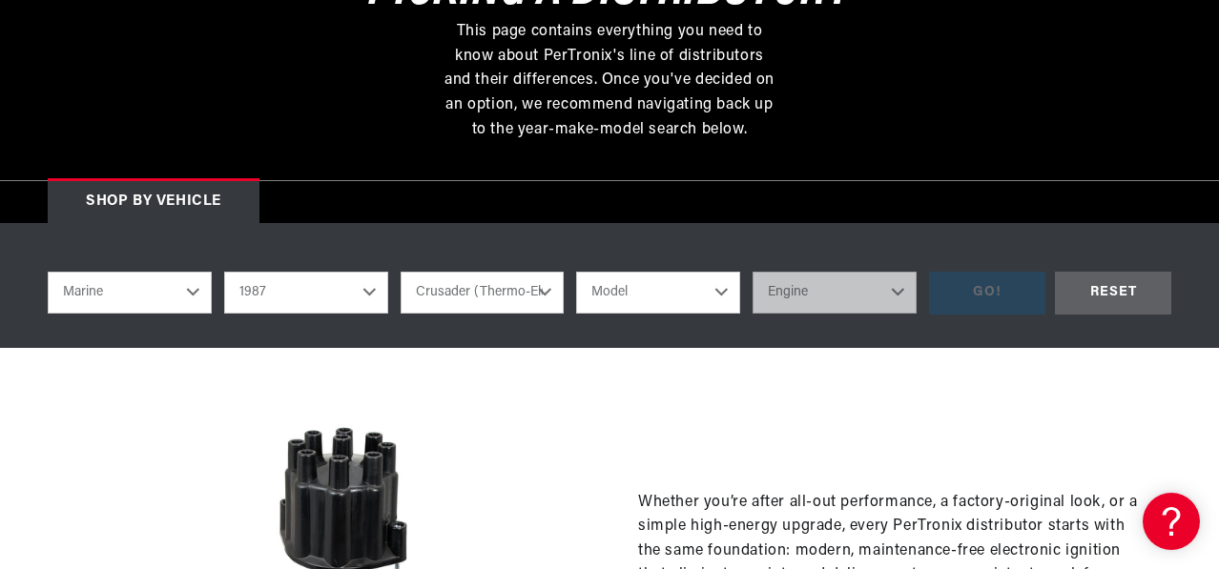
click at [668, 314] on select "Model 305 350 454 cid. engine" at bounding box center [658, 293] width 164 height 42
click at [352, 314] on select "1987 1986 1985 1983 1982 1981 1980 1979 1978 1977 1976 1975 1974 1973 1972 1968…" at bounding box center [306, 293] width 164 height 42
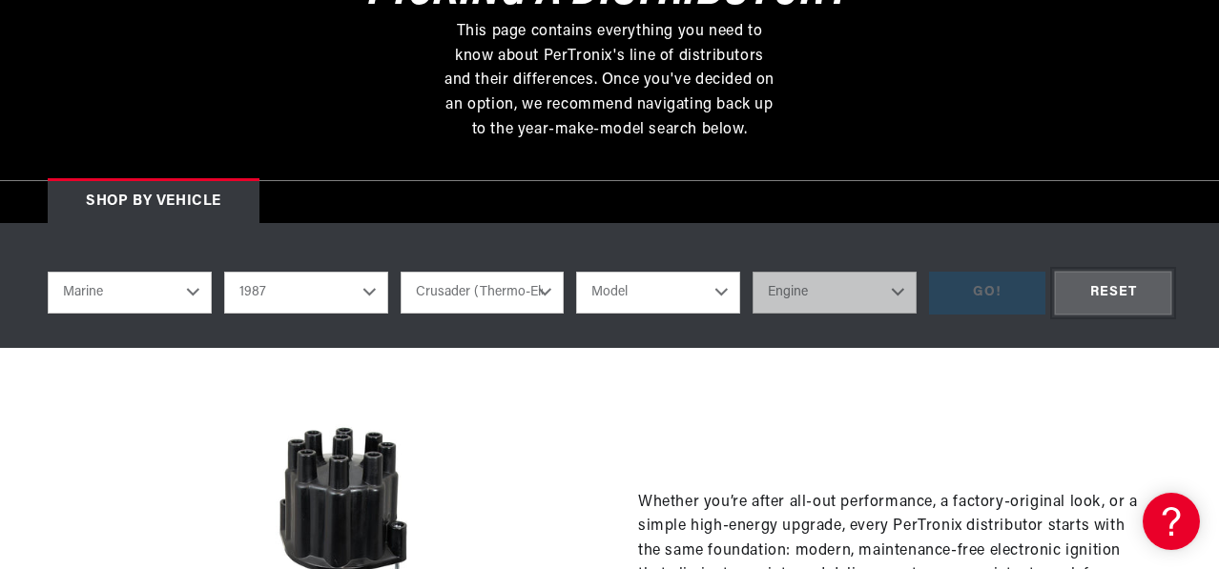
click at [1067, 315] on div "RESET" at bounding box center [1113, 293] width 116 height 43
select select "Automotive"
select select "Year"
select select "Make"
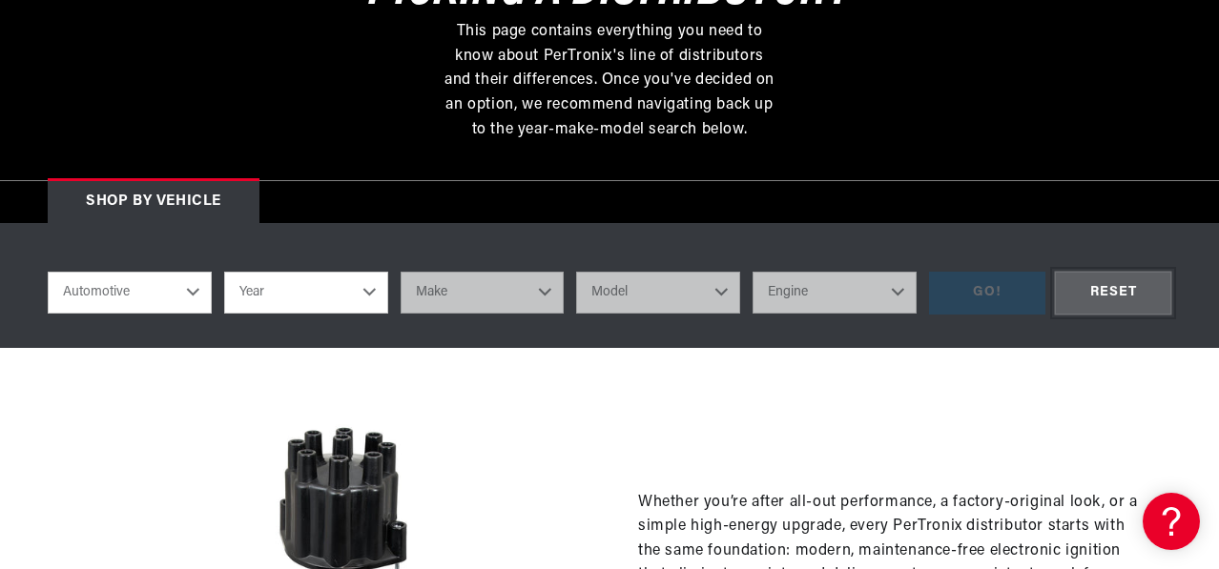
scroll to position [0, 2009]
click at [1066, 315] on div "RESET" at bounding box center [1113, 293] width 116 height 43
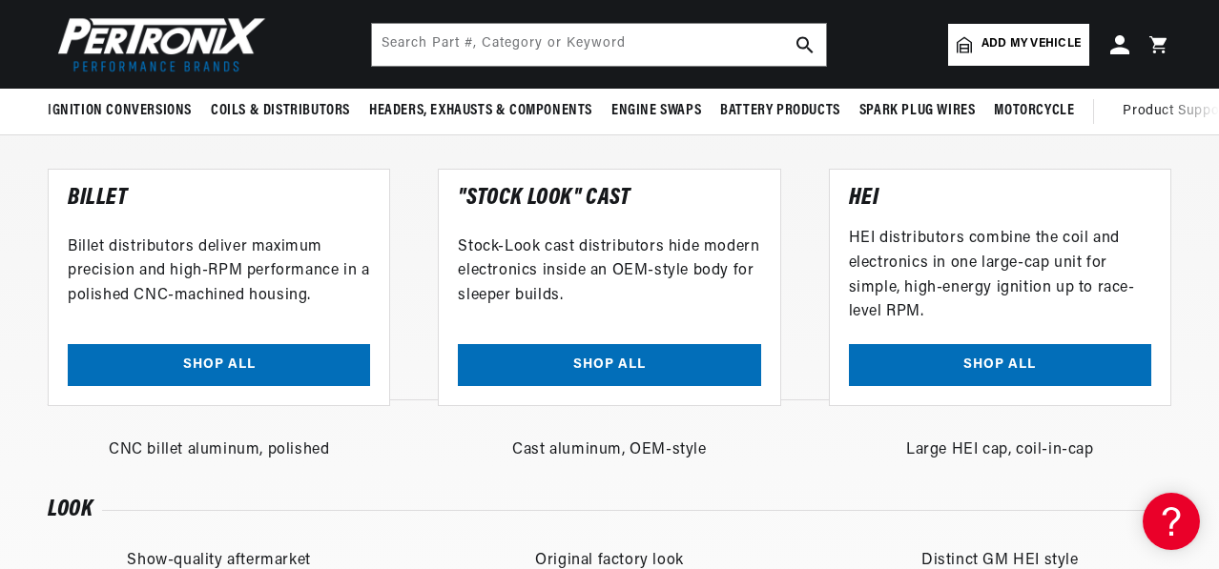
scroll to position [1621, 0]
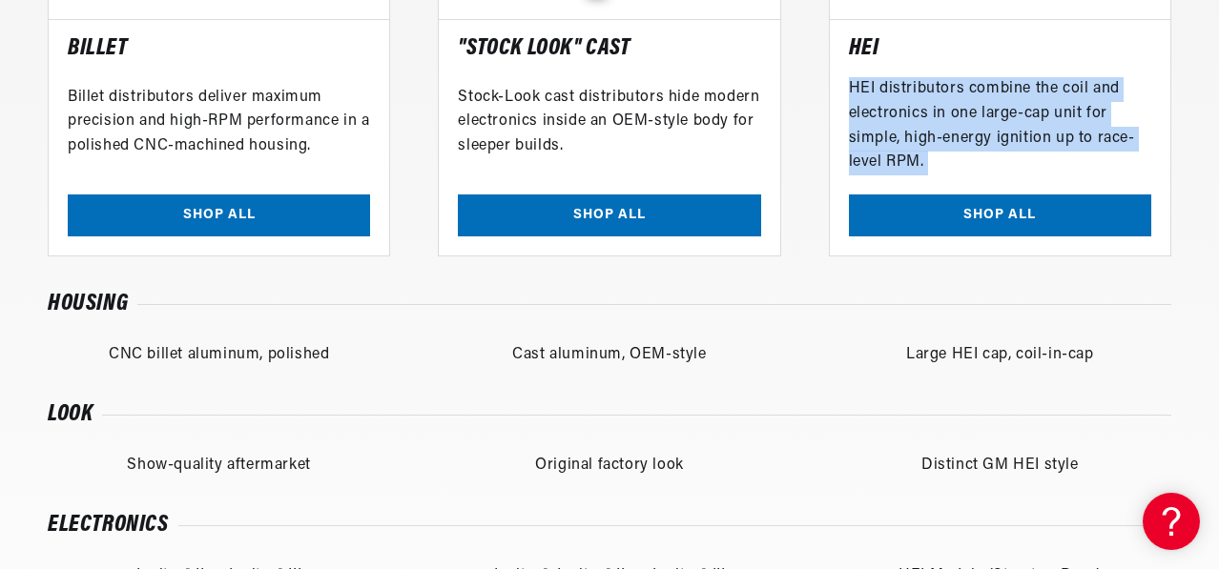
drag, startPoint x: 904, startPoint y: 294, endPoint x: 877, endPoint y: 384, distance: 94.5
click at [878, 257] on div "HEI HEI distributors combine the coil and electronics in one large-cap unit for…" at bounding box center [1000, 137] width 342 height 237
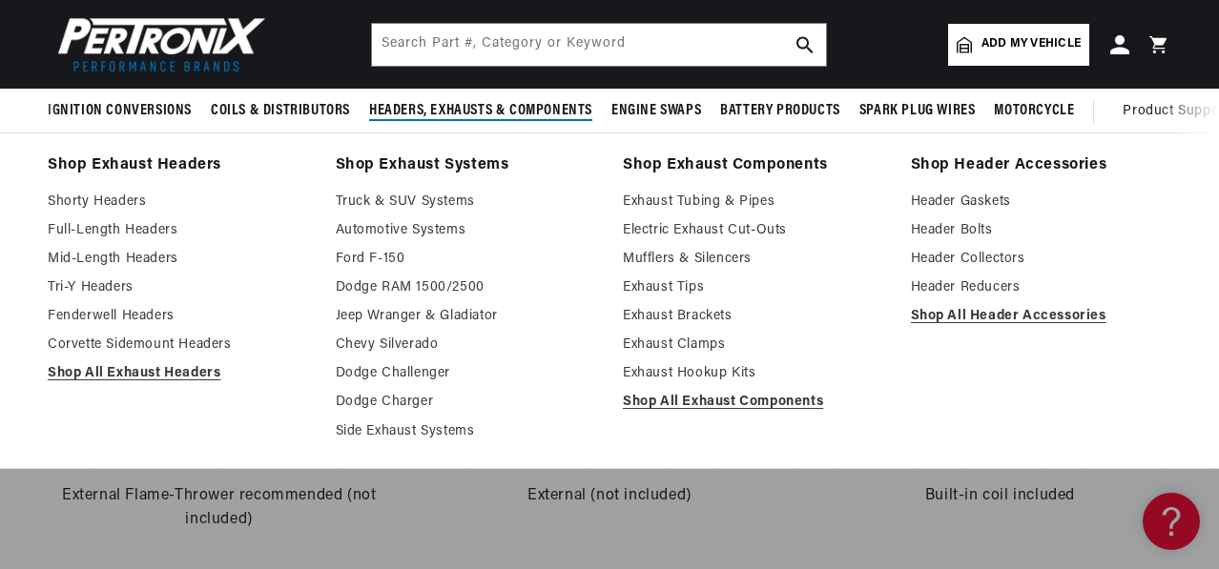
scroll to position [0, 2009]
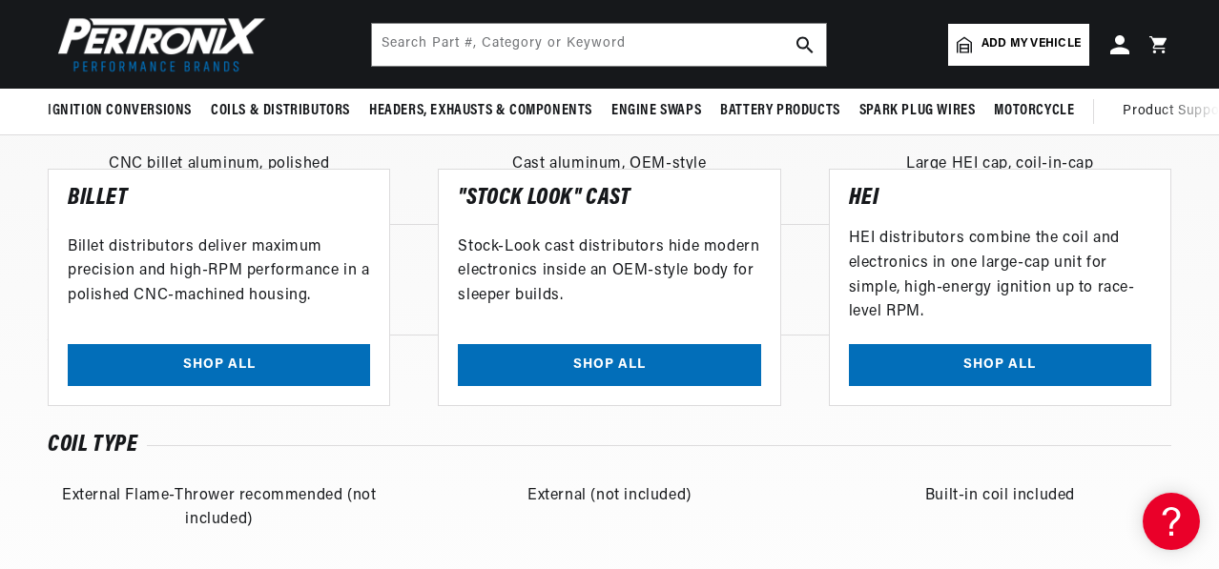
click at [1016, 44] on span "Add my vehicle" at bounding box center [1030, 44] width 99 height 18
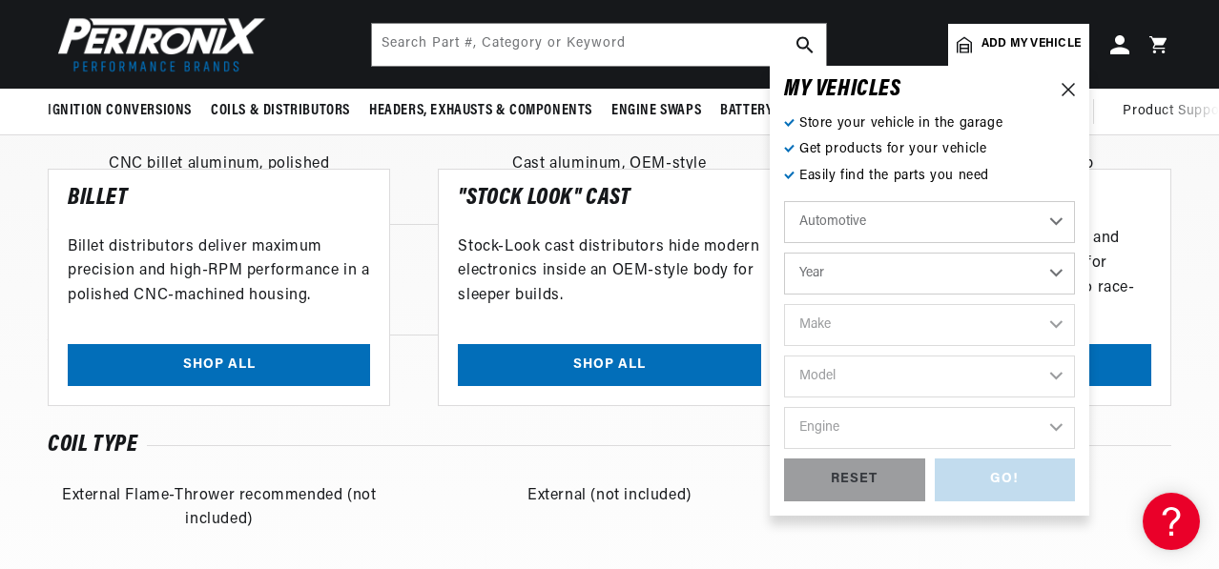
click at [1035, 222] on select "Automotive Agricultural Industrial Marine Motorcycle" at bounding box center [929, 222] width 291 height 42
click at [784, 206] on select "Automotive Agricultural Industrial Marine Motorcycle" at bounding box center [929, 222] width 291 height 42
select select "Marine"
click at [1044, 277] on select "Year 1987 1986 1985 1983 1982 1981 1980 1979 1978 1977 1976 1975 1974 1973 1972…" at bounding box center [929, 274] width 291 height 42
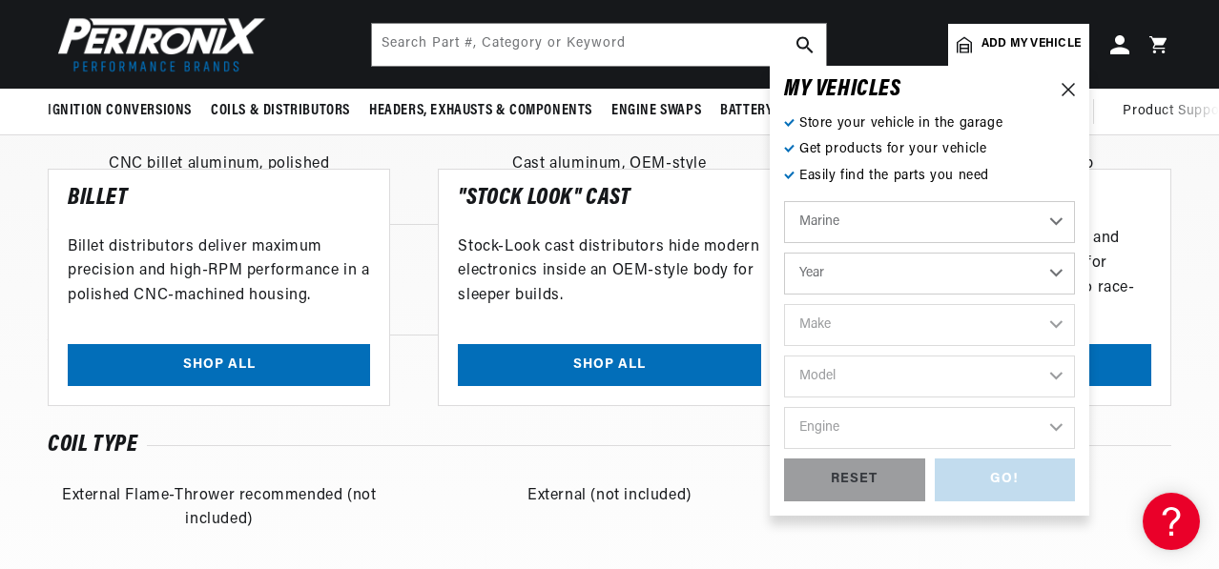
scroll to position [0, 1004]
click at [920, 278] on select "Year 1987 1986 1985 1983 1982 1981 1980 1979 1978 1977 1976 1975 1974 1973 1972…" at bounding box center [929, 274] width 291 height 42
select select "1987"
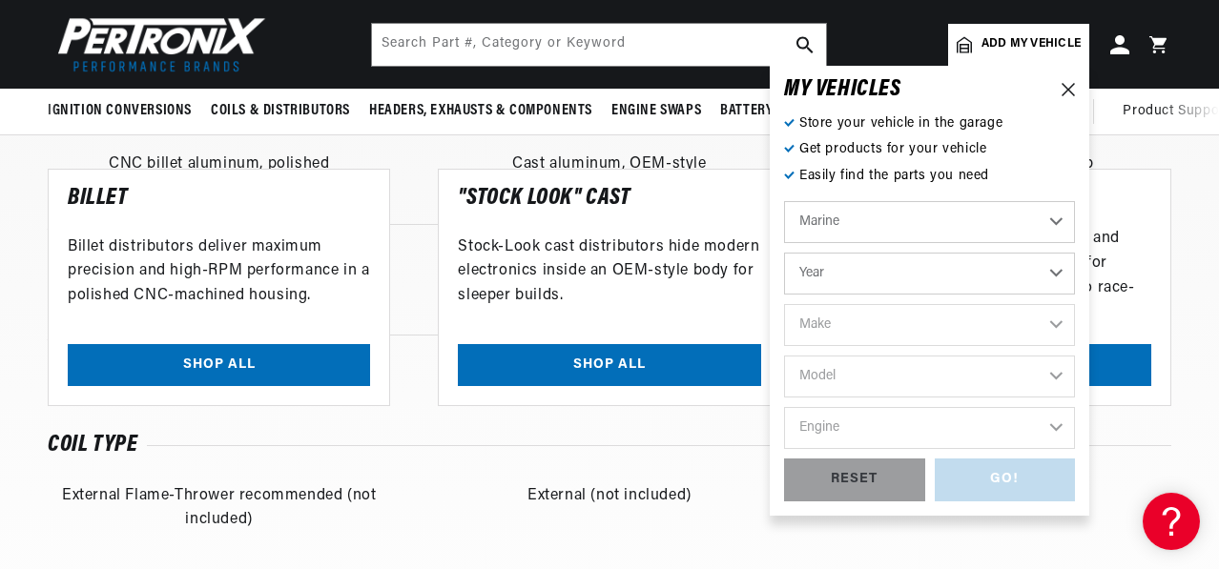
select select "1987"
click at [833, 273] on select "1987 1986 1985 1983 1982 1981 1980 1979 1978 1977 1976 1975 1974 1973 1972 1968…" at bounding box center [929, 274] width 291 height 42
click at [871, 327] on select "Make Crusader (Thermo-Electron)" at bounding box center [929, 325] width 291 height 42
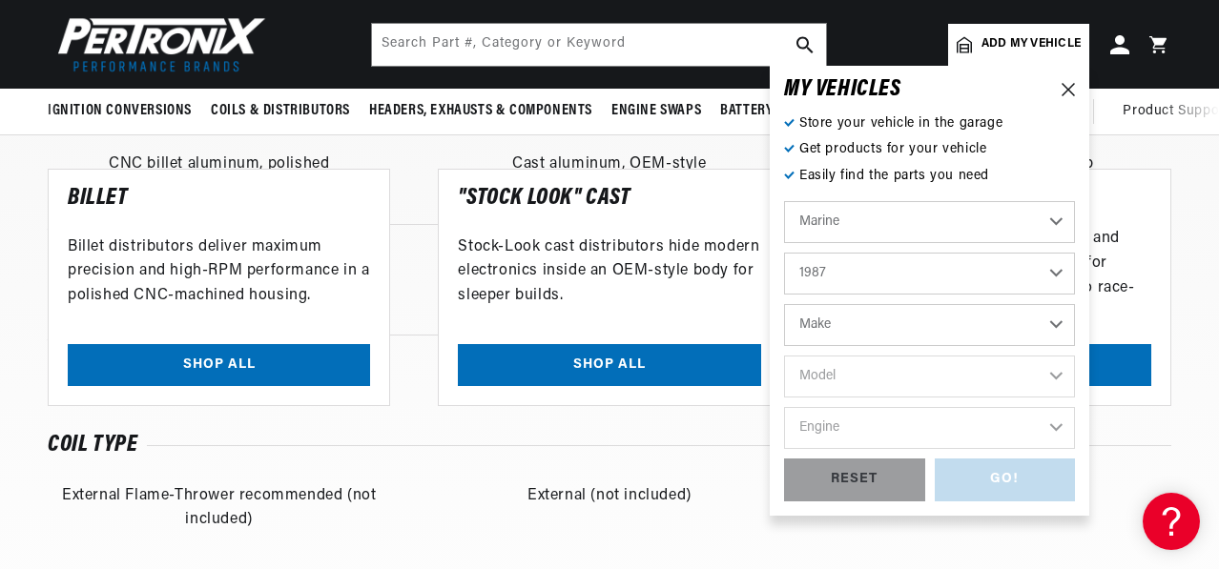
select select "Crusader-(Thermo-Electron)"
click at [784, 309] on select "Make Crusader (Thermo-Electron)" at bounding box center [929, 325] width 291 height 42
select select "Crusader-(Thermo-Electron)"
click at [937, 332] on select "Crusader (Thermo-Electron)" at bounding box center [929, 325] width 291 height 42
click at [894, 339] on select "Crusader (Thermo-Electron)" at bounding box center [929, 325] width 291 height 42
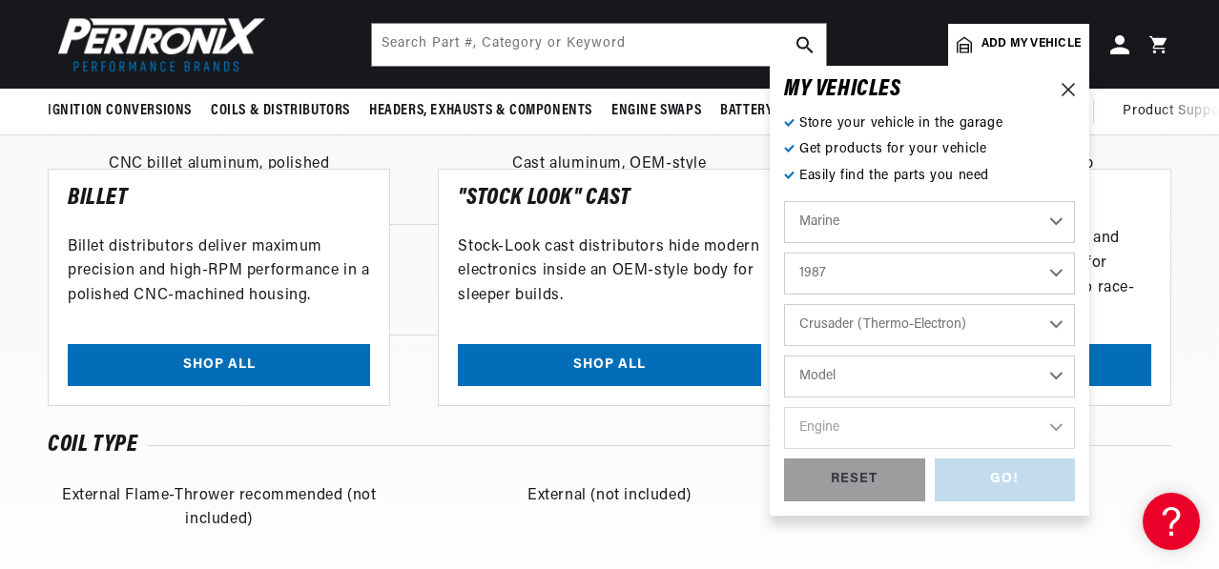
click at [1029, 327] on select "Crusader (Thermo-Electron)" at bounding box center [929, 325] width 291 height 42
click at [990, 391] on select "Model 305 350 454 cid. engine" at bounding box center [929, 377] width 291 height 42
click at [1038, 374] on select "Model 305 350 454 cid. engine" at bounding box center [929, 377] width 291 height 42
click at [831, 371] on select "Model 305 350 454 cid. engine" at bounding box center [929, 377] width 291 height 42
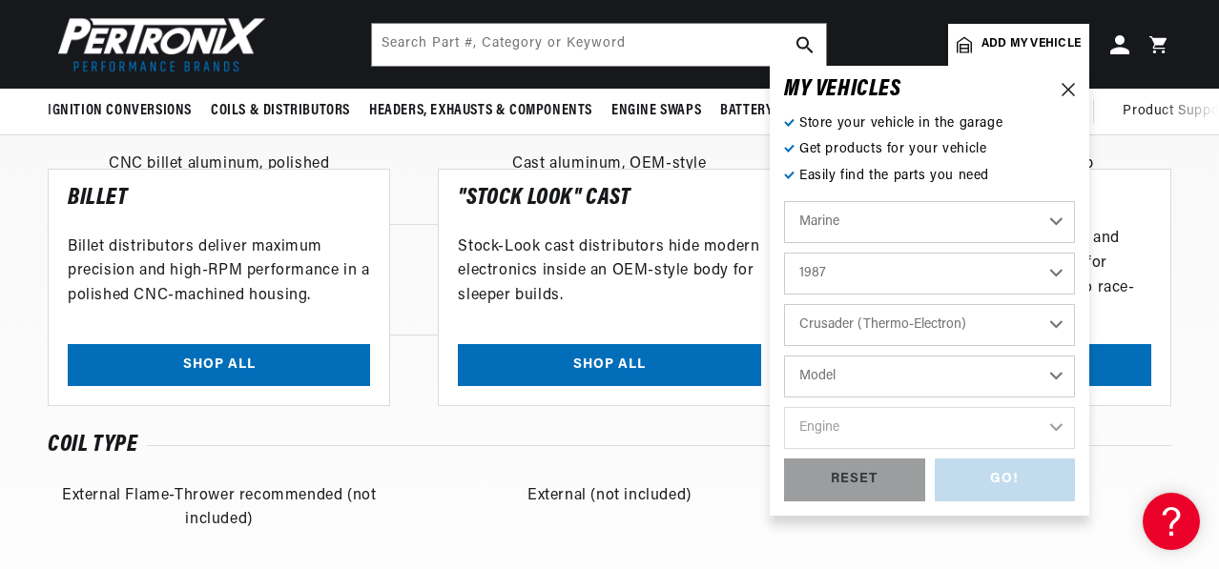
click at [366, 482] on div "Housing CNC billet aluminum, polished Cast aluminum, OEM-style Large HEI cap, c…" at bounding box center [610, 422] width 1124 height 712
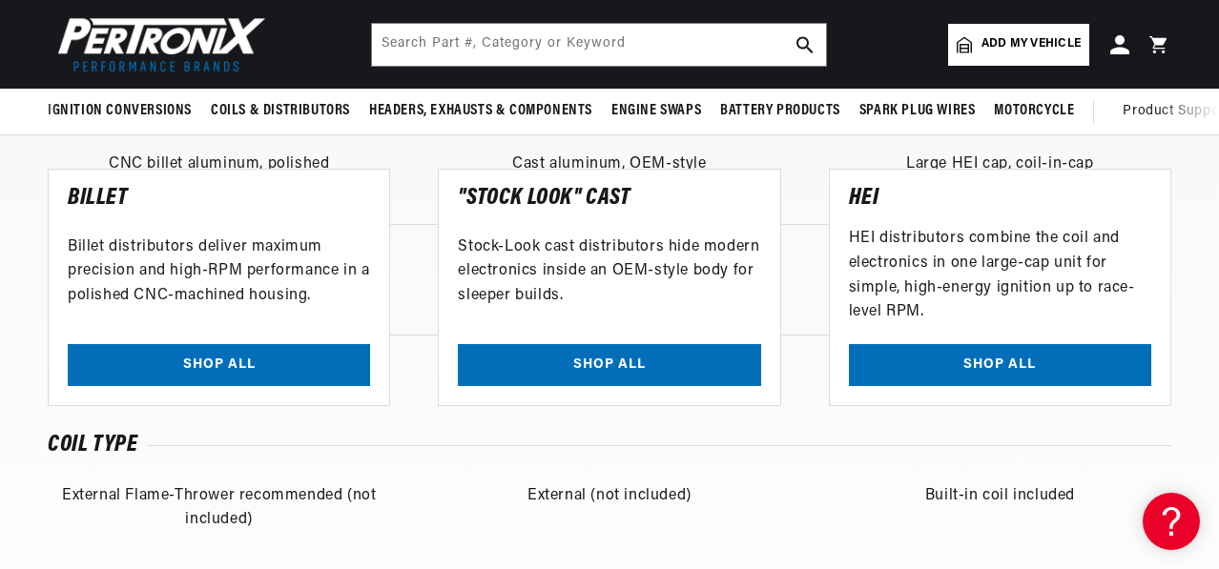
scroll to position [0, 0]
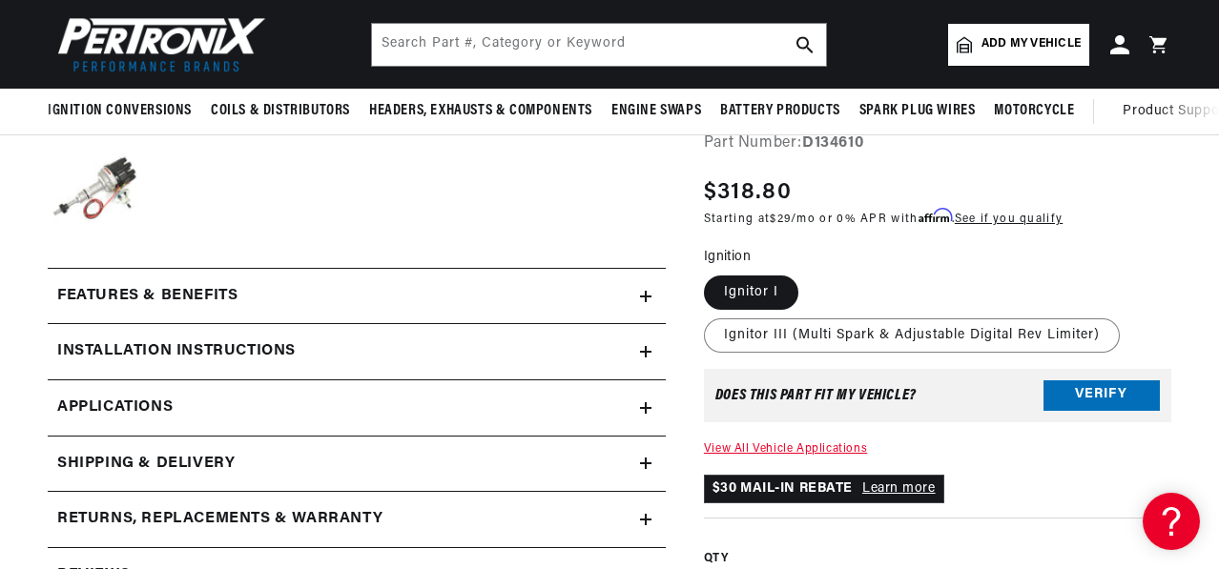
scroll to position [0, 2009]
click at [786, 310] on label "Ignitor I" at bounding box center [751, 293] width 94 height 34
click at [710, 273] on input "Ignitor I" at bounding box center [709, 272] width 1 height 1
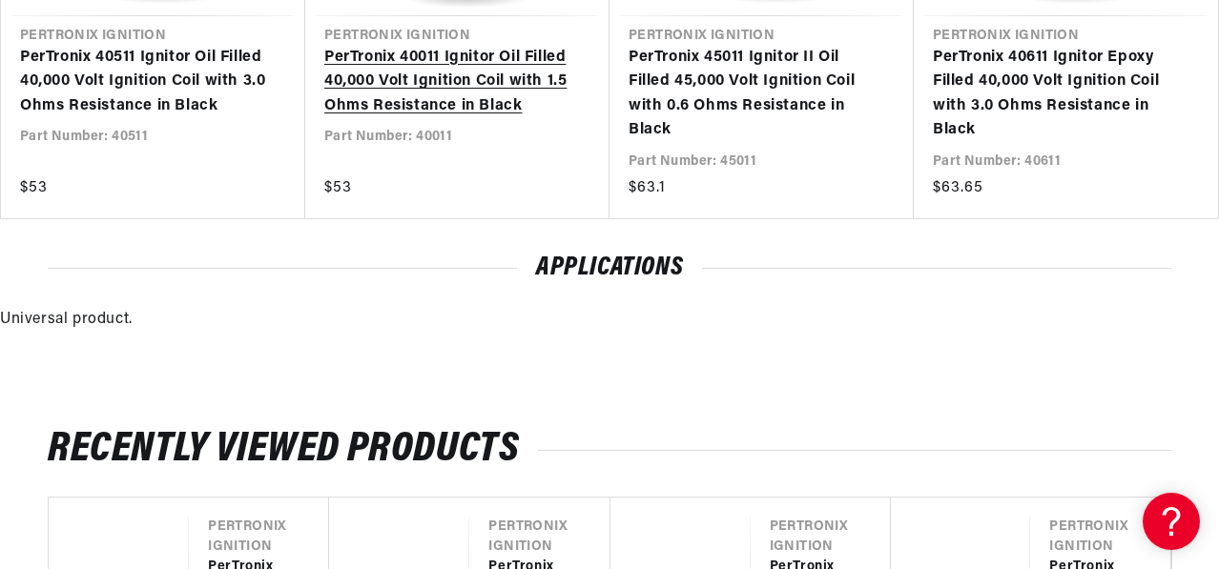
scroll to position [0, 0]
click at [455, 119] on link "PerTronix 40011 Ignitor Oil Filled 40,000 Volt Ignition Coil with 1.5 Ohms Resi…" at bounding box center [447, 82] width 247 height 73
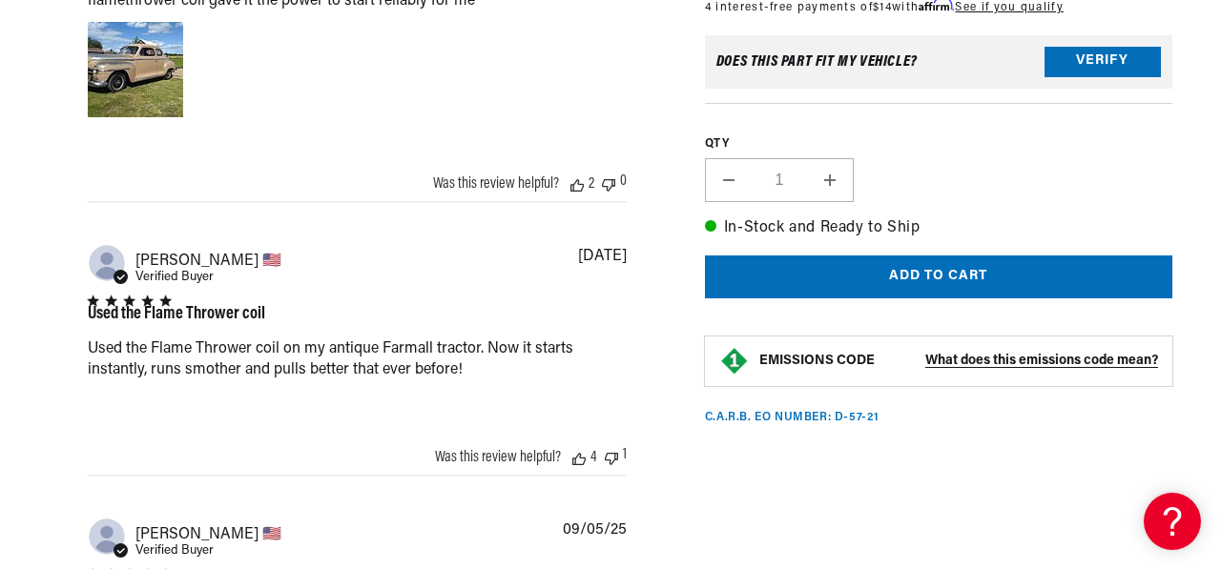
scroll to position [2575, 0]
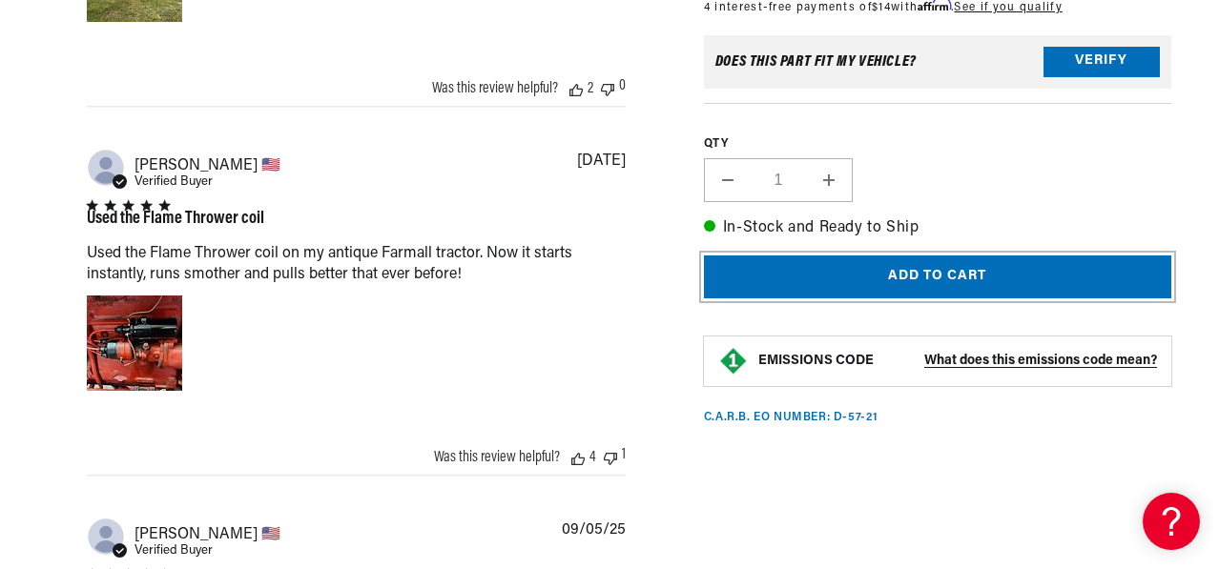
click at [924, 299] on button "Add to cart" at bounding box center [937, 277] width 467 height 43
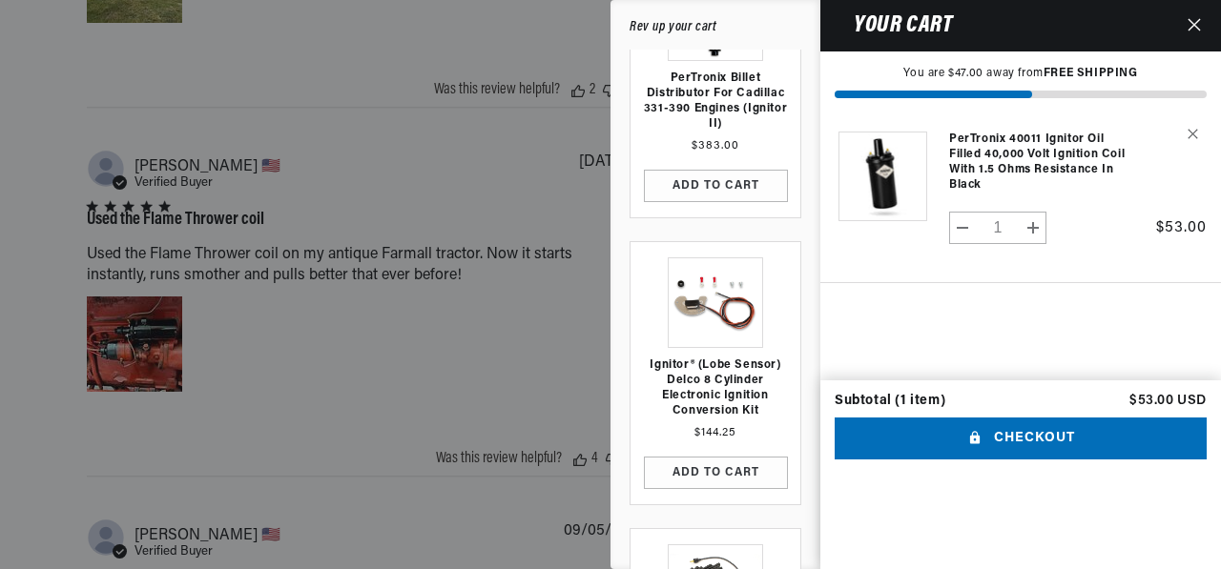
scroll to position [0, 0]
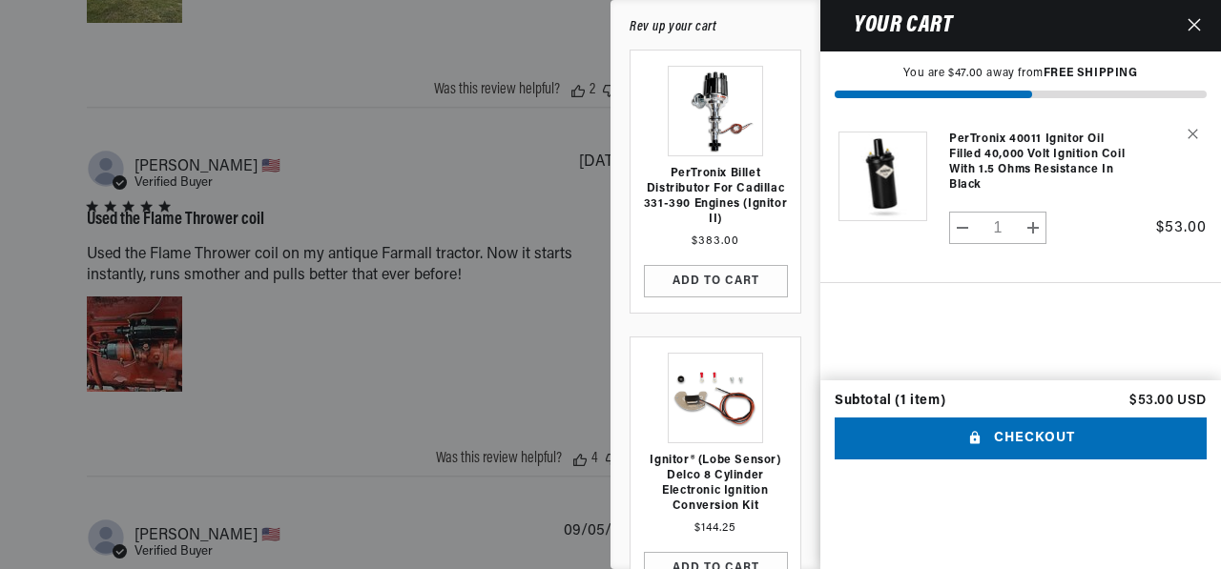
drag, startPoint x: 1037, startPoint y: 31, endPoint x: 975, endPoint y: 54, distance: 66.4
click at [975, 52] on div "Your cart" at bounding box center [1027, 26] width 414 height 52
click at [979, 461] on button "Checkout" at bounding box center [1021, 439] width 372 height 43
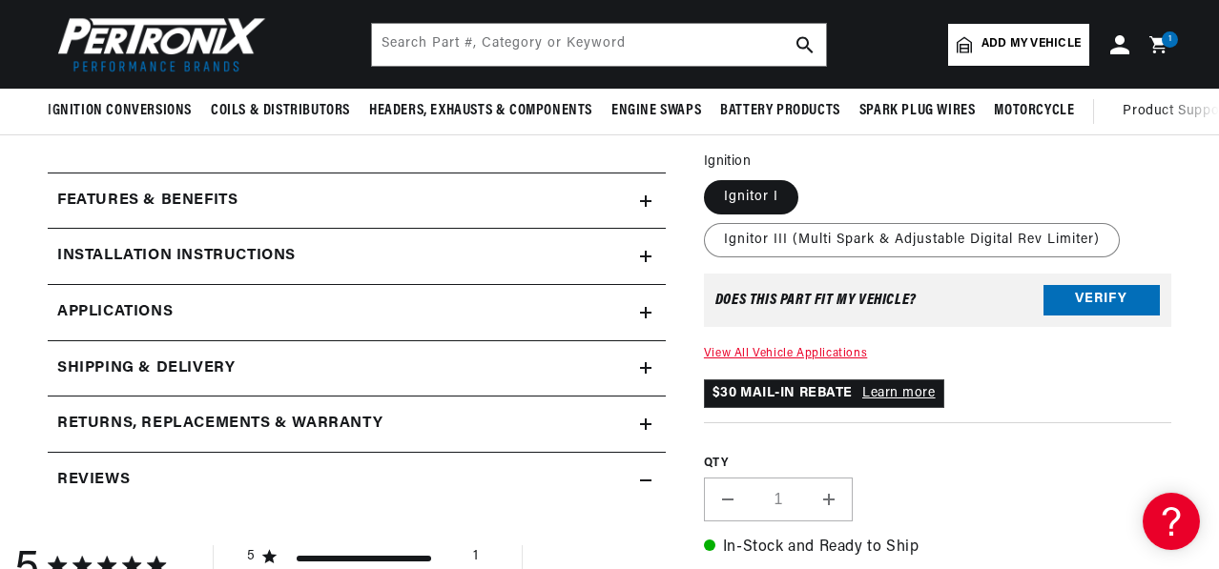
scroll to position [0, 2009]
click at [640, 207] on icon at bounding box center [645, 201] width 11 height 11
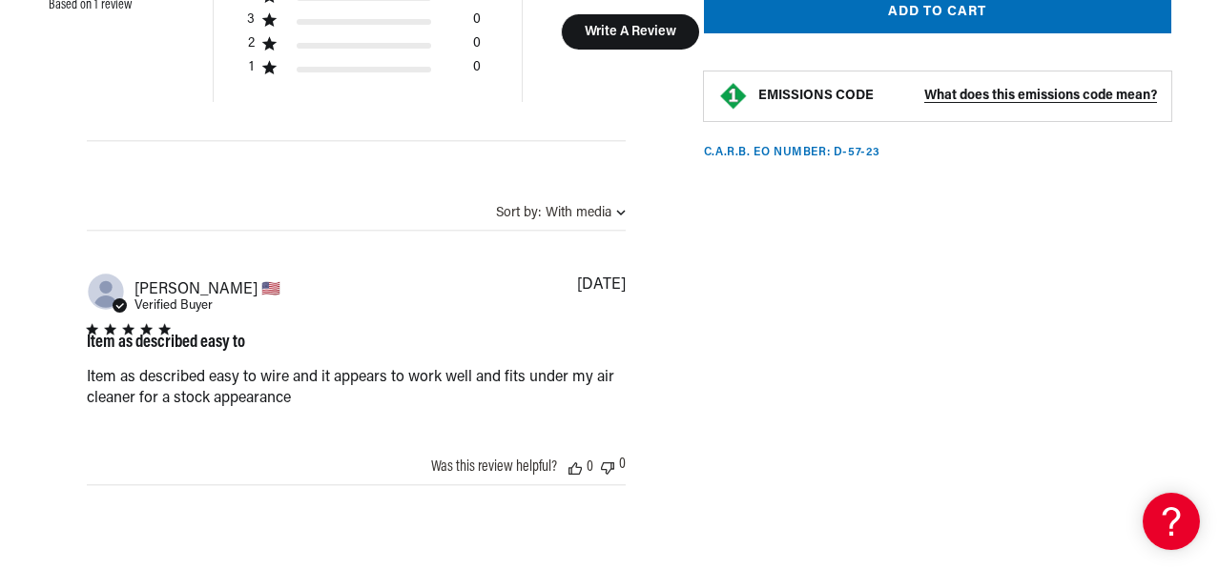
scroll to position [2575, 0]
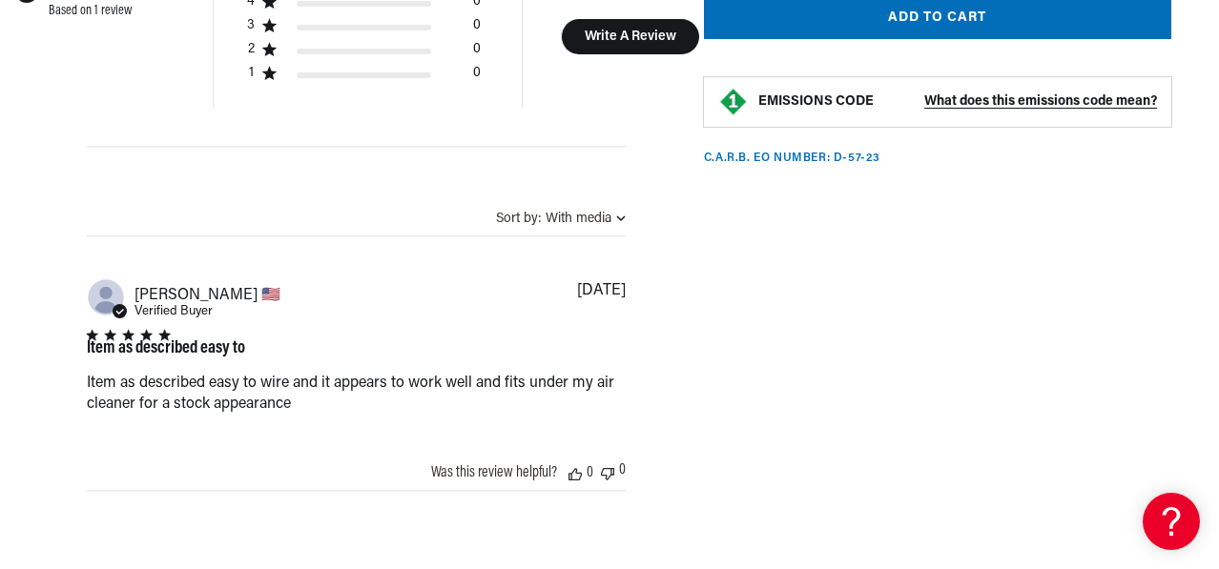
scroll to position [0, 1004]
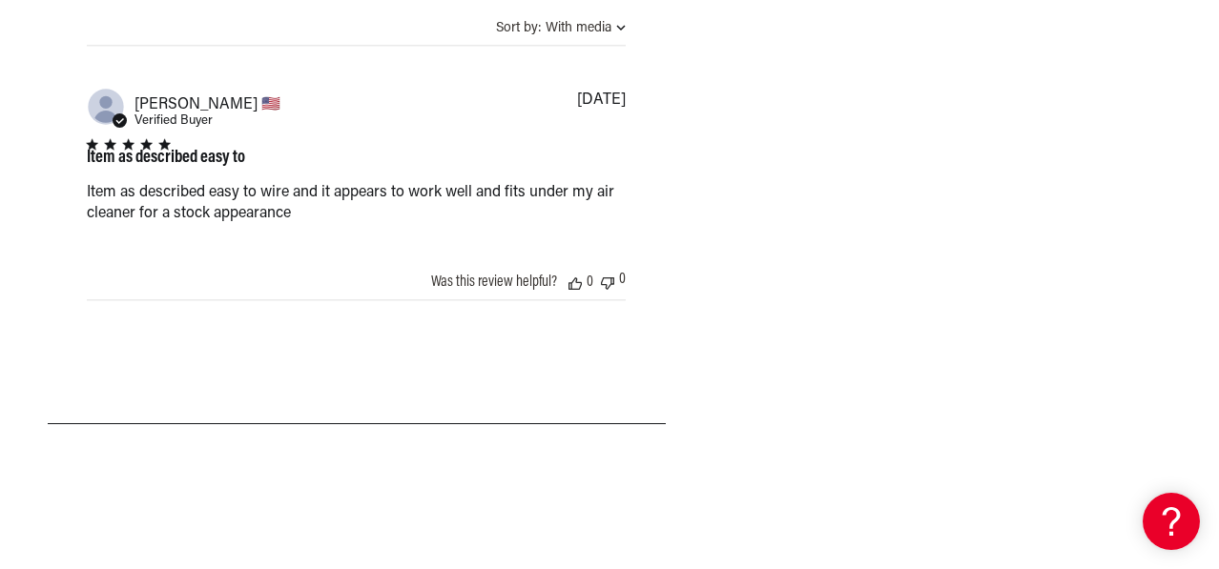
scroll to position [2861, 0]
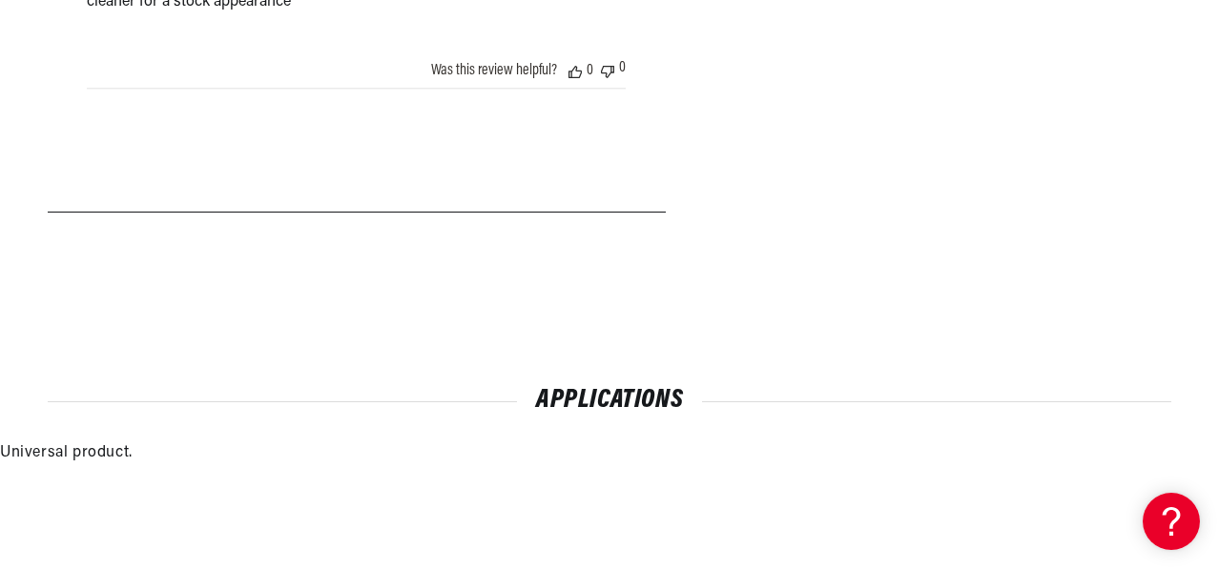
scroll to position [3720, 0]
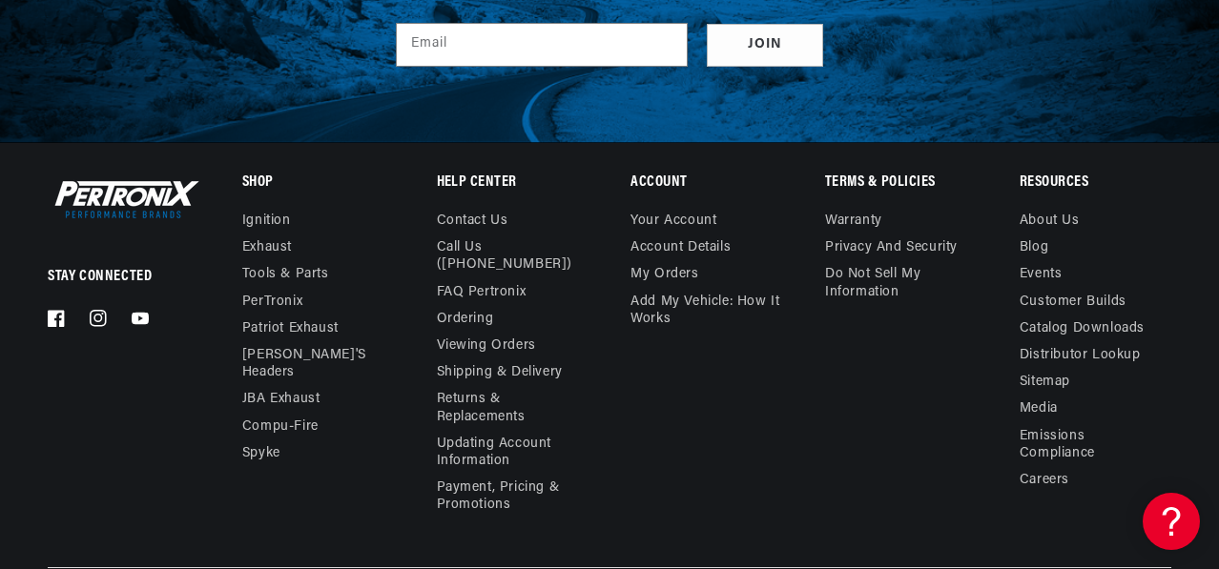
scroll to position [5436, 0]
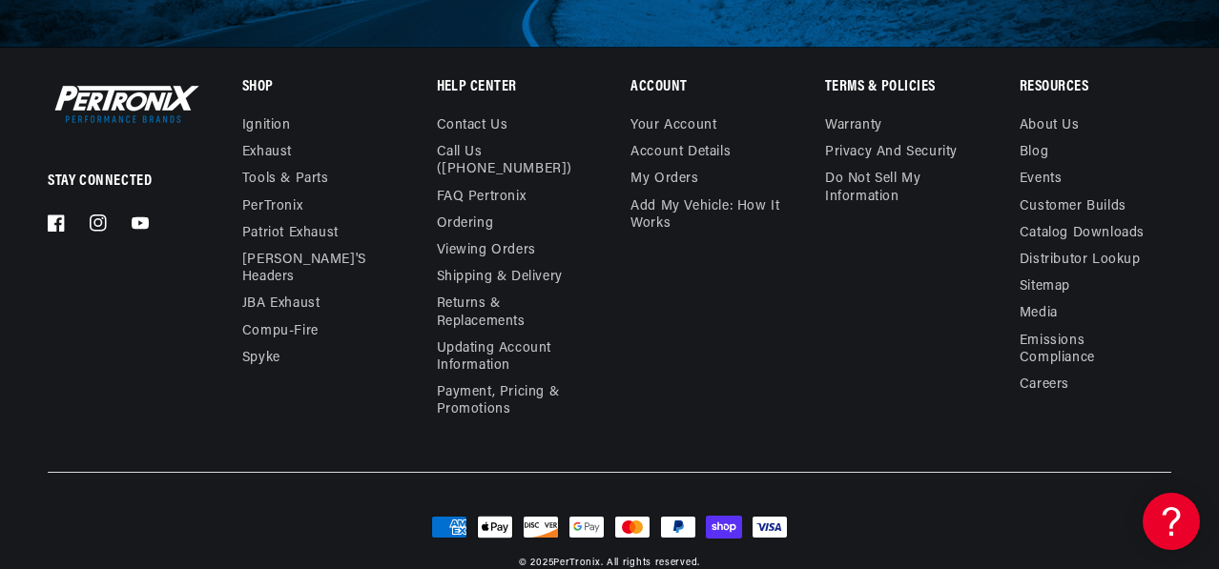
click button "Add to cart"
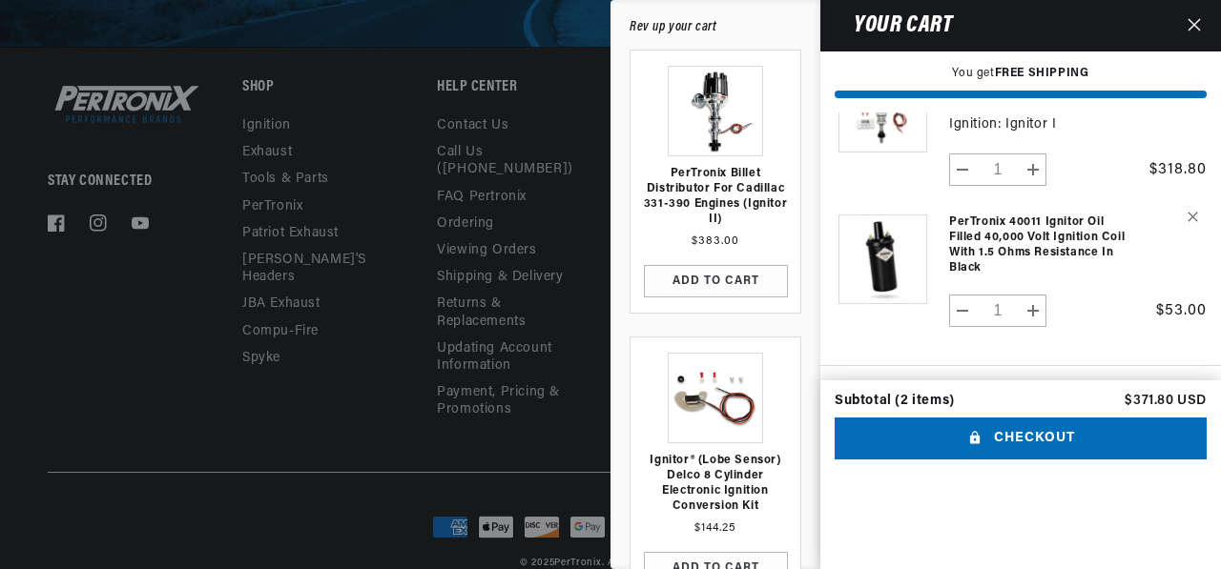
scroll to position [0, 1006]
click button "Checkout"
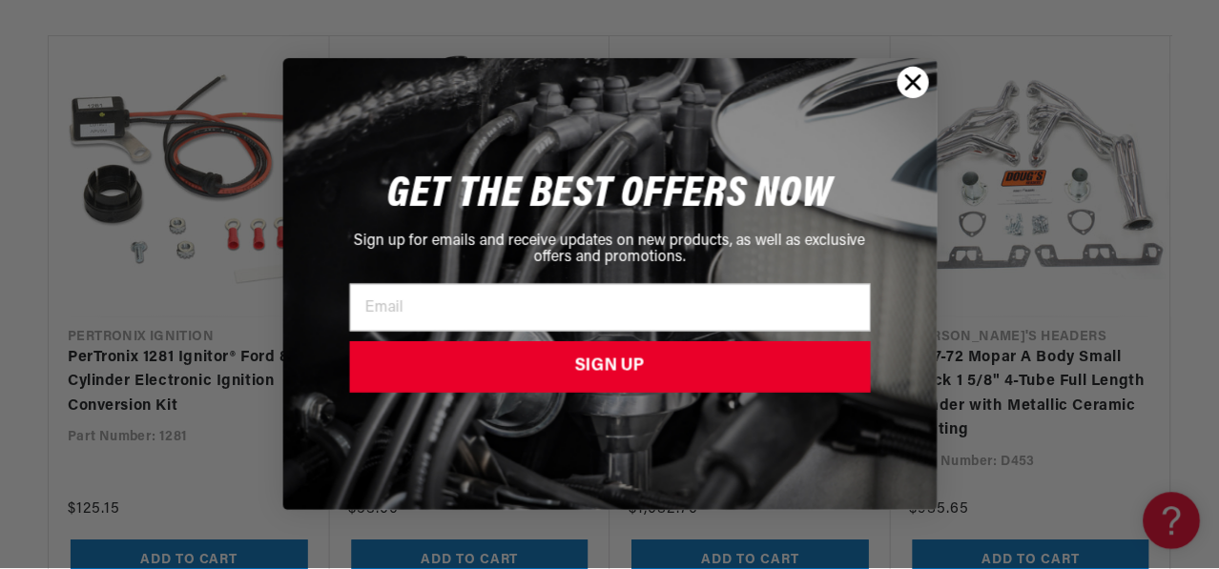
scroll to position [0, 1006]
click at [914, 82] on icon "Close dialog" at bounding box center [913, 82] width 13 height 13
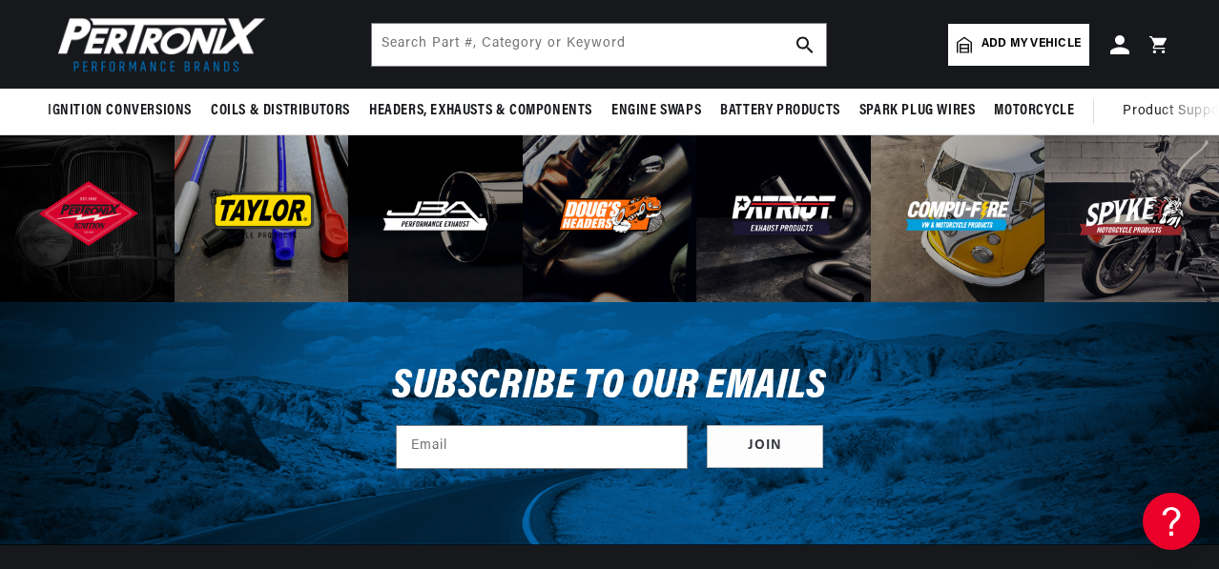
scroll to position [5246, 0]
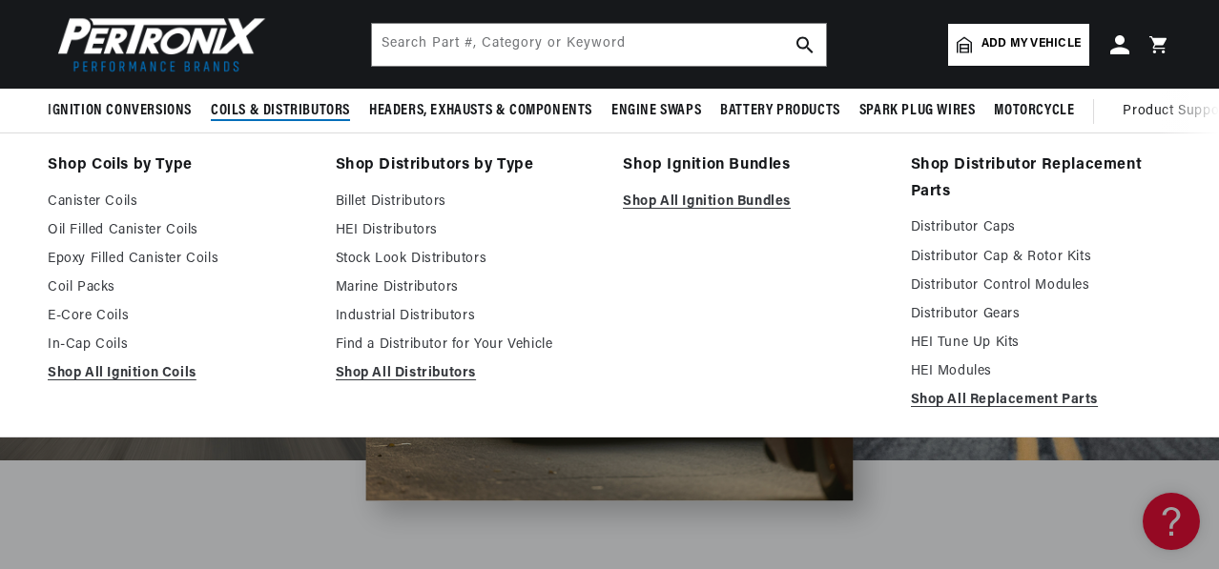
scroll to position [0, 1004]
click at [307, 111] on span "Coils & Distributors" at bounding box center [280, 111] width 139 height 20
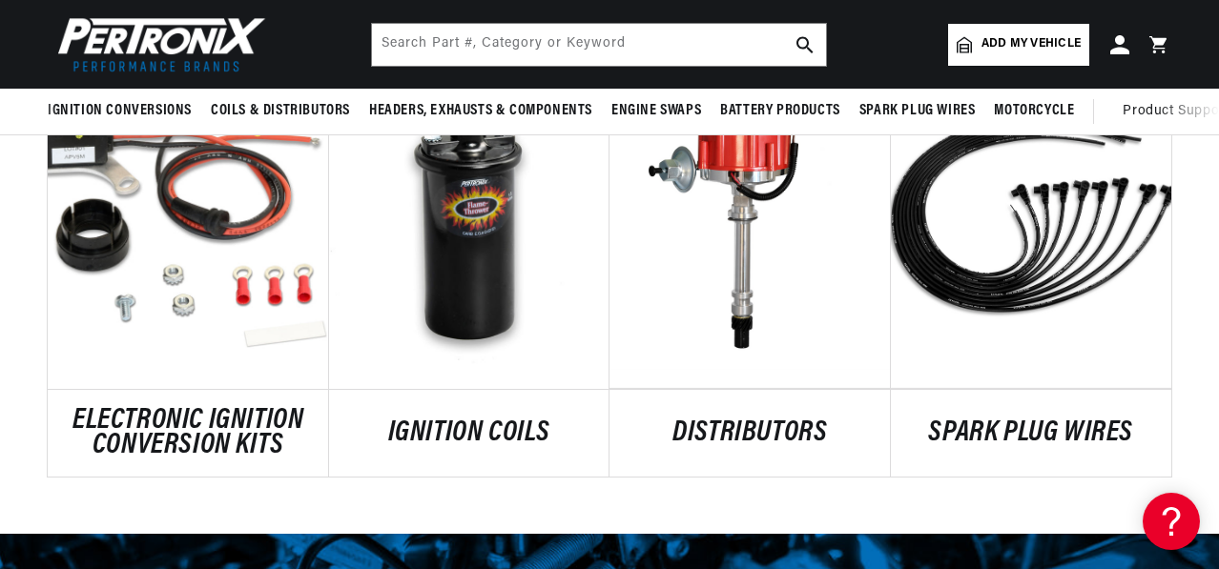
scroll to position [1049, 0]
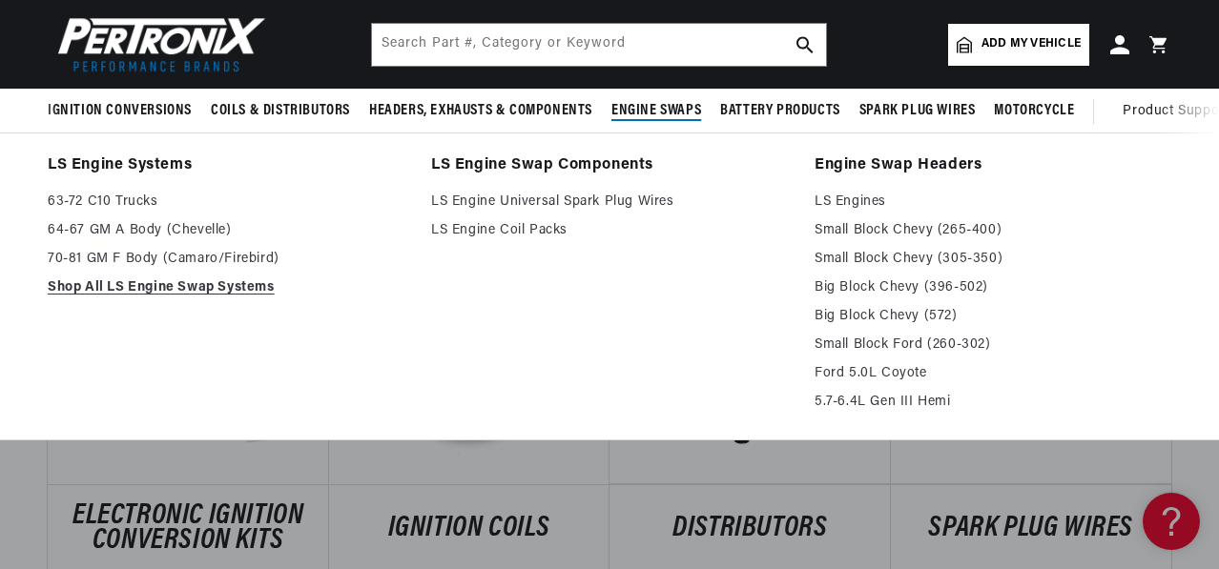
click at [701, 109] on span "Engine Swaps" at bounding box center [656, 111] width 90 height 20
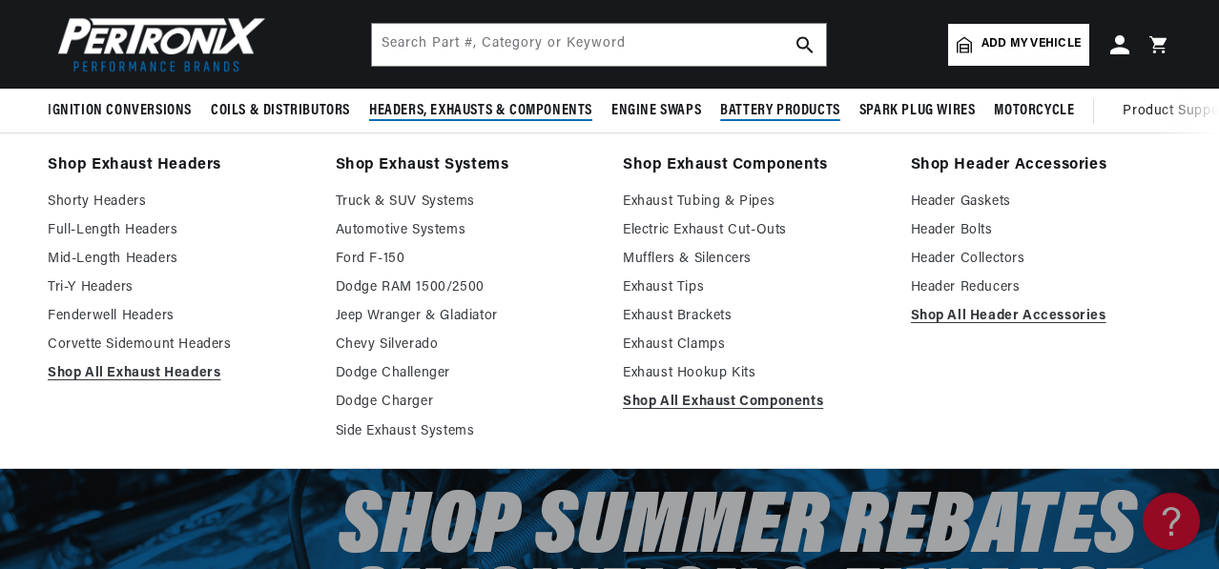
scroll to position [0, 0]
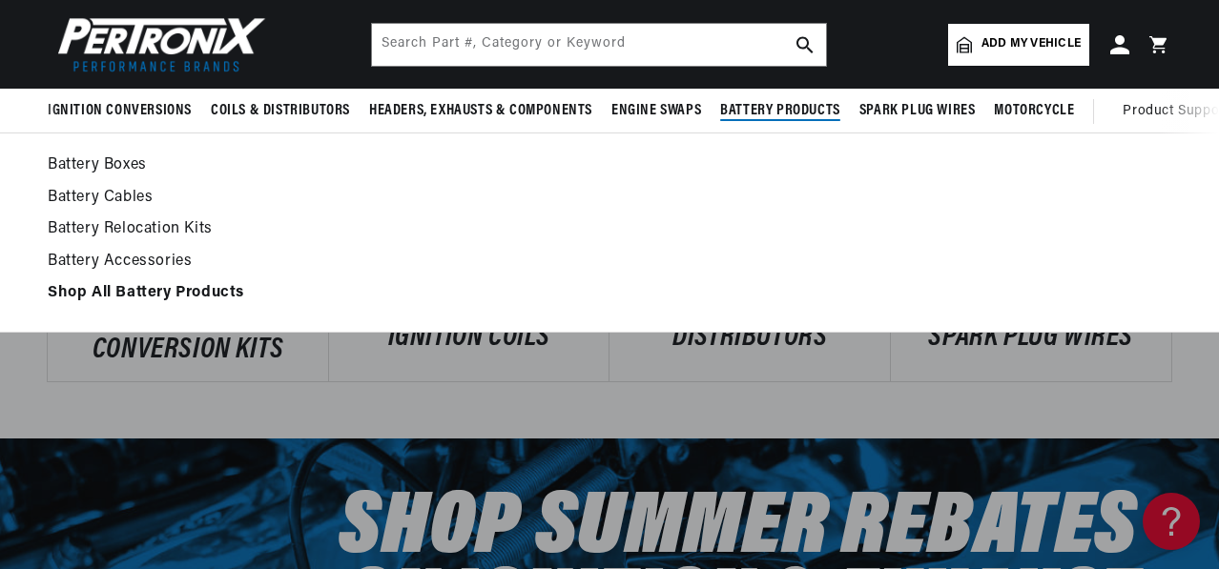
click at [840, 115] on span "Battery Products" at bounding box center [780, 111] width 120 height 20
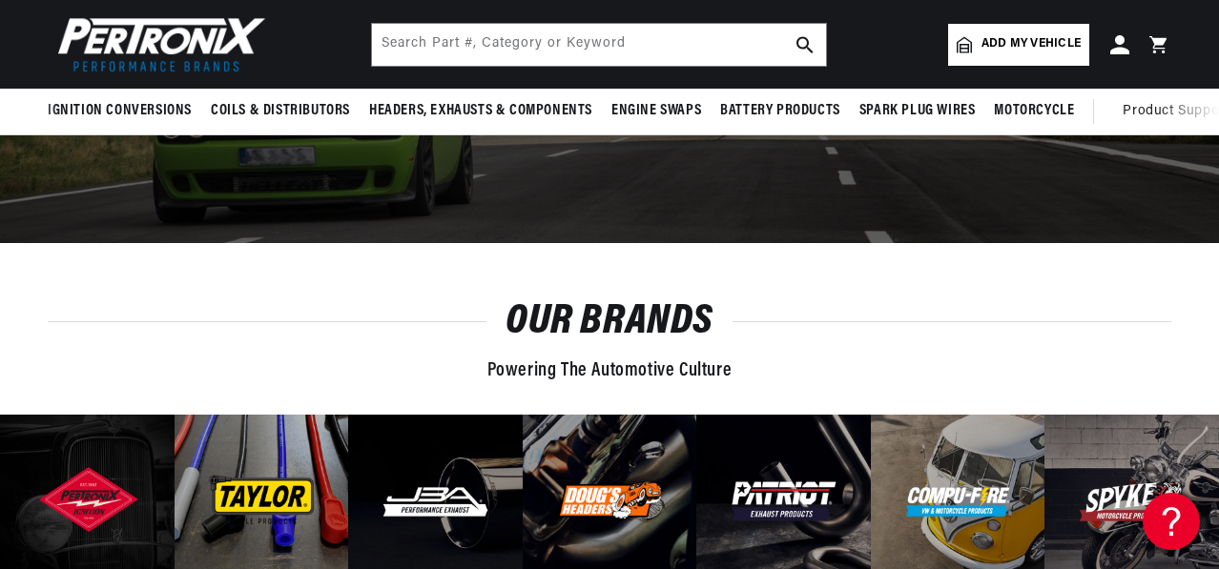
scroll to position [5246, 0]
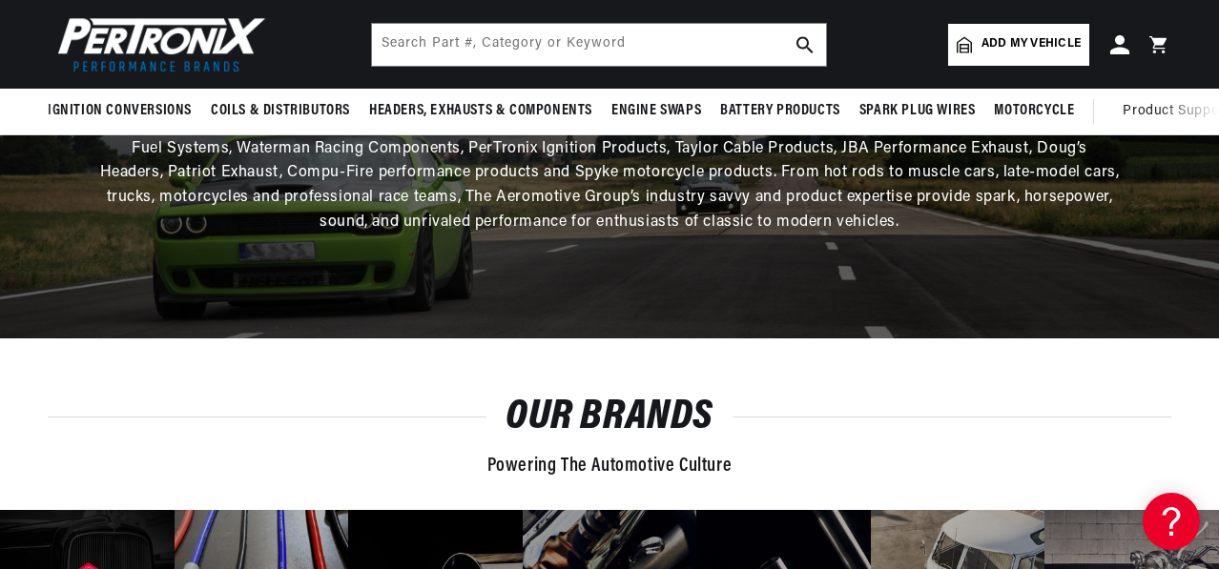
click at [956, 36] on link "Add my vehicle" at bounding box center [1018, 45] width 141 height 42
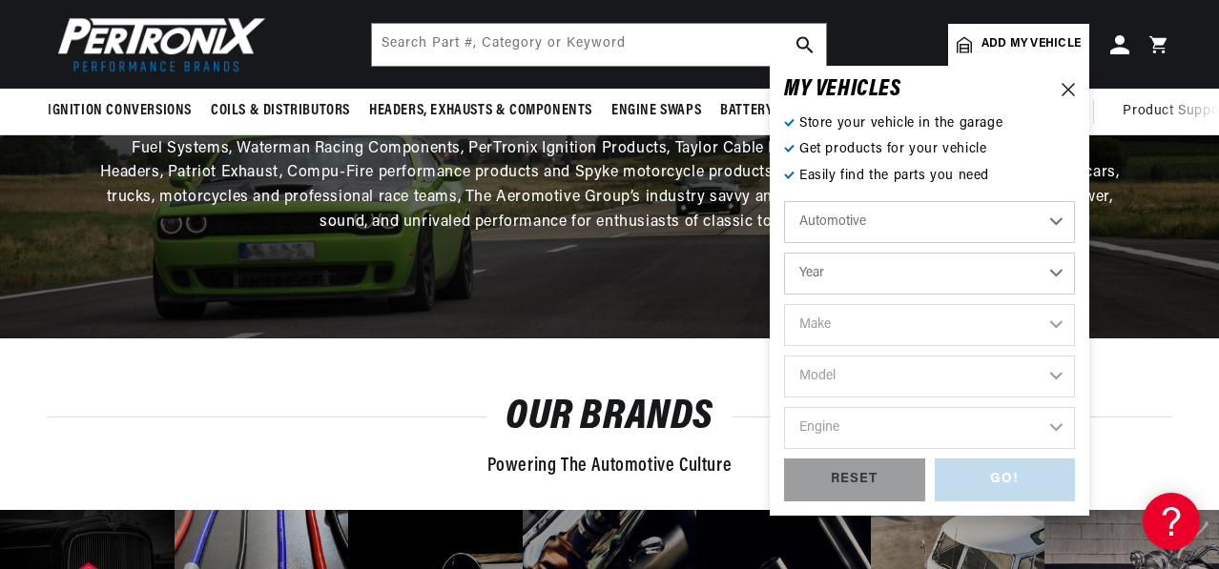
scroll to position [0, 2009]
click at [1033, 219] on select "Automotive Agricultural Industrial Marine Motorcycle" at bounding box center [929, 222] width 291 height 42
click at [784, 206] on select "Automotive Agricultural Industrial Marine Motorcycle" at bounding box center [929, 222] width 291 height 42
click at [908, 282] on select "Year 2022 2021 2020 2019 2018 2017 2016 2015 2014 2013 2012 2011 2010 2009 2008…" at bounding box center [929, 274] width 291 height 42
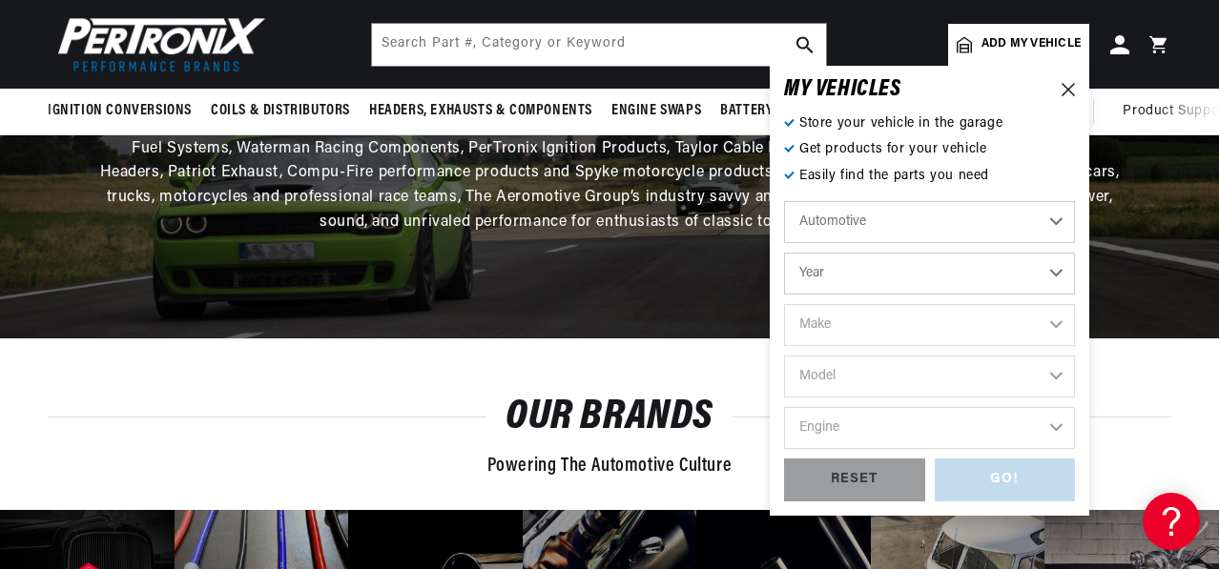
select select "1994"
click at [784, 258] on select "Year 2022 2021 2020 2019 2018 2017 2016 2015 2014 2013 2012 2011 2010 2009 2008…" at bounding box center [929, 274] width 291 height 42
select select "1994"
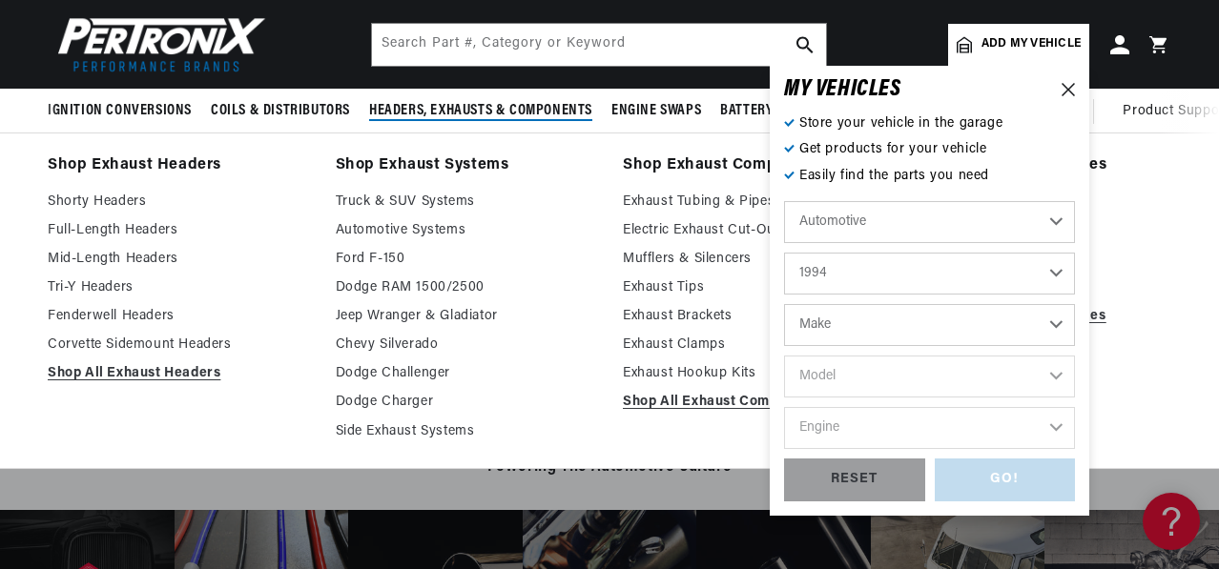
scroll to position [0, 2009]
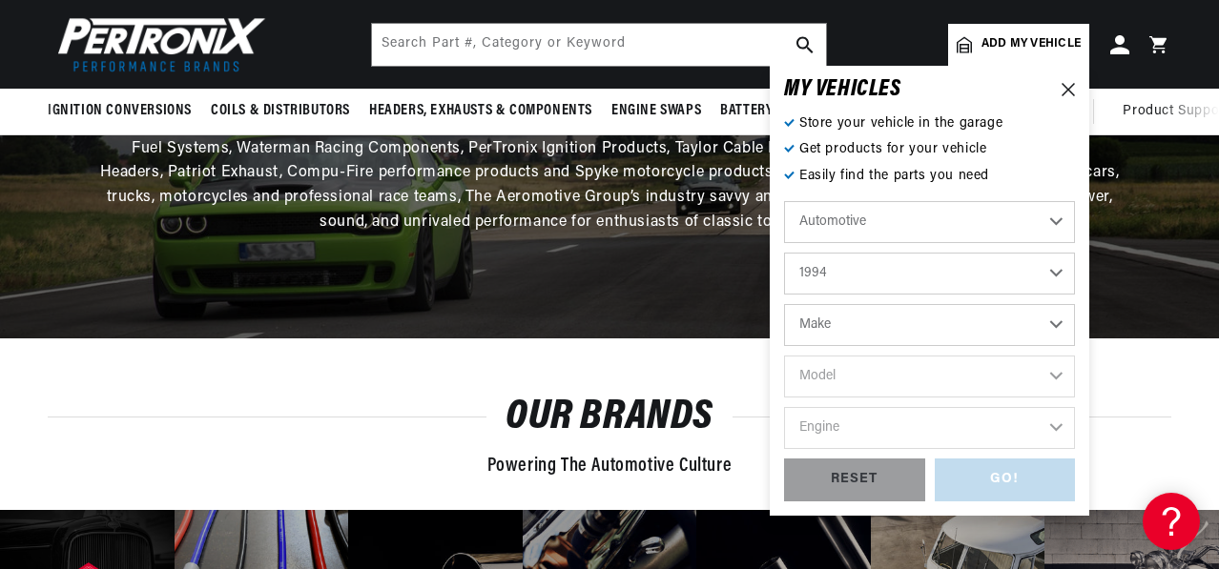
click at [1041, 330] on select "Make Buick Cadillac Chevrolet Chrysler Dodge Ford GMC Hyundai Isuzu Jeep Lincol…" at bounding box center [929, 325] width 291 height 42
select select "Dodge"
click at [784, 309] on select "Make Buick Cadillac Chevrolet Chrysler Dodge Ford GMC Hyundai Isuzu Jeep Lincol…" at bounding box center [929, 325] width 291 height 42
select select "Dodge"
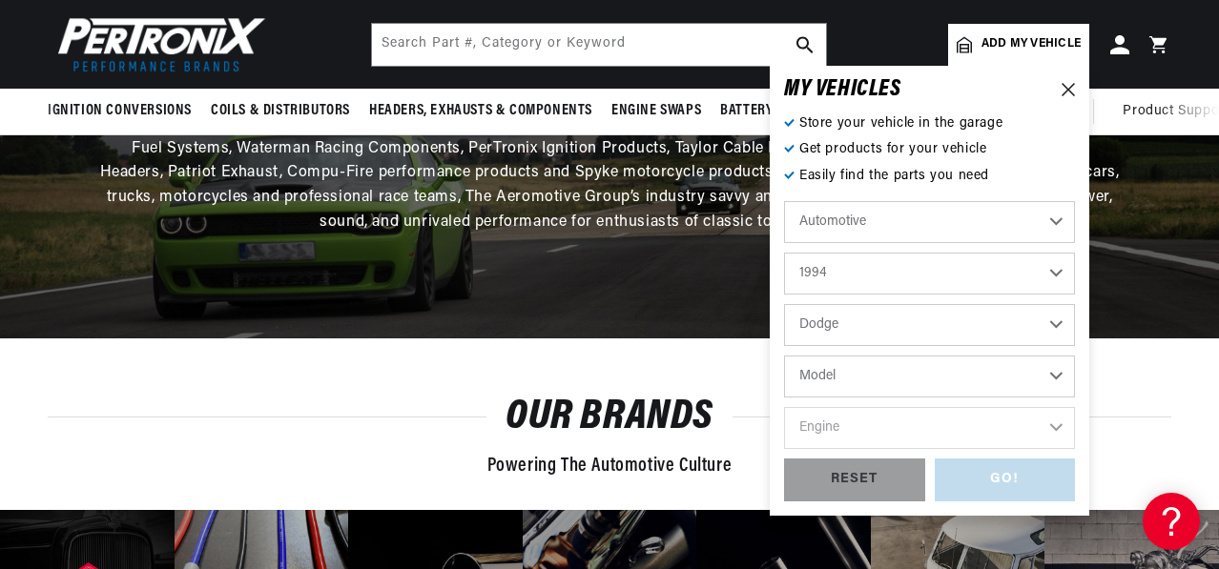
click at [1035, 378] on select "Model B150 B250 B350 Caravan Dakota Ram 1500 Ram 2500 Ram 3500 Ramcharger Shado…" at bounding box center [929, 377] width 291 height 42
select select "Ram-1500"
click at [784, 361] on select "Model B150 B250 B350 Caravan Dakota Ram 1500 Ram 2500 Ram 3500 Ramcharger Shado…" at bounding box center [929, 377] width 291 height 42
select select "Ram-1500"
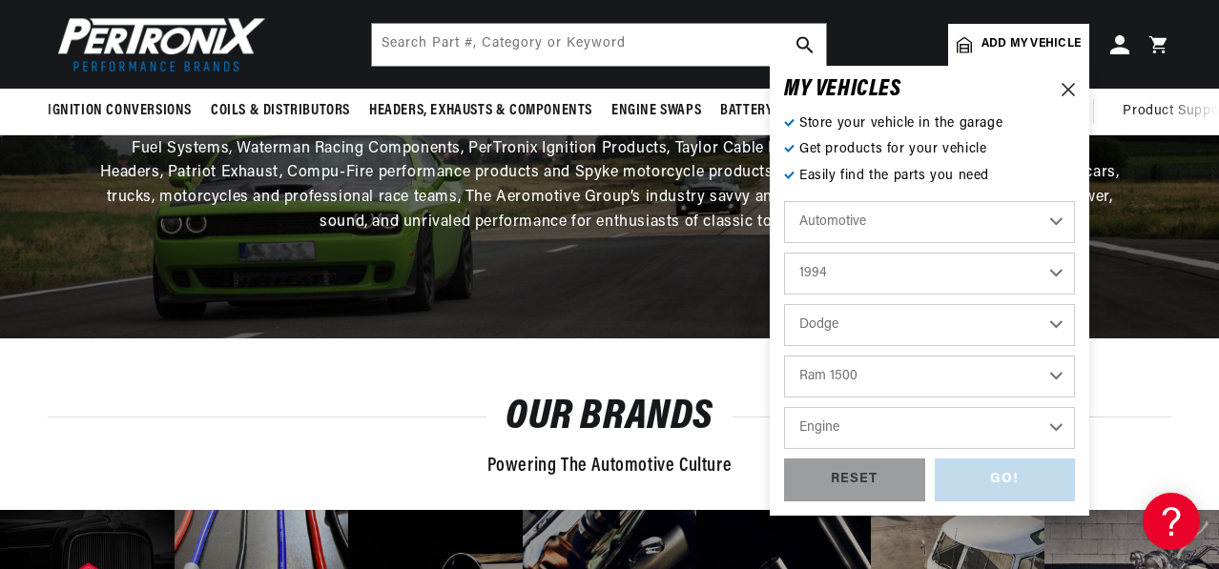
click at [1047, 437] on select "Engine 3.9L 5.2L 5.9L" at bounding box center [929, 428] width 291 height 42
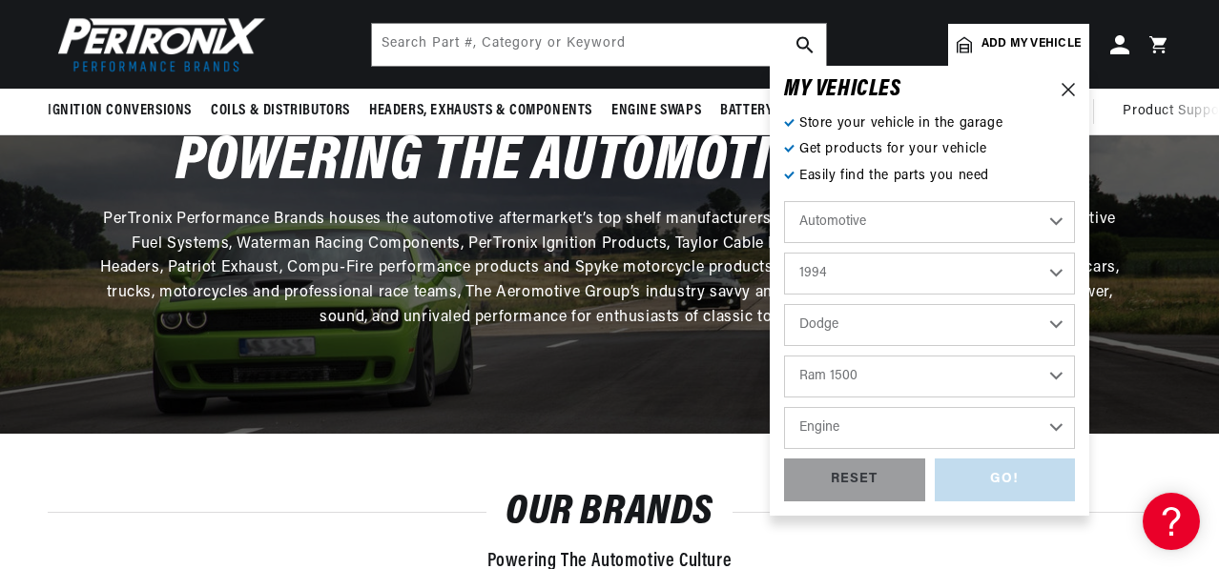
click at [1036, 432] on select "Engine 3.9L 5.2L 5.9L" at bounding box center [929, 428] width 291 height 42
select select "5.2L"
click at [784, 412] on select "Engine 3.9L 5.2L 5.9L" at bounding box center [929, 428] width 291 height 42
select select "5.2L"
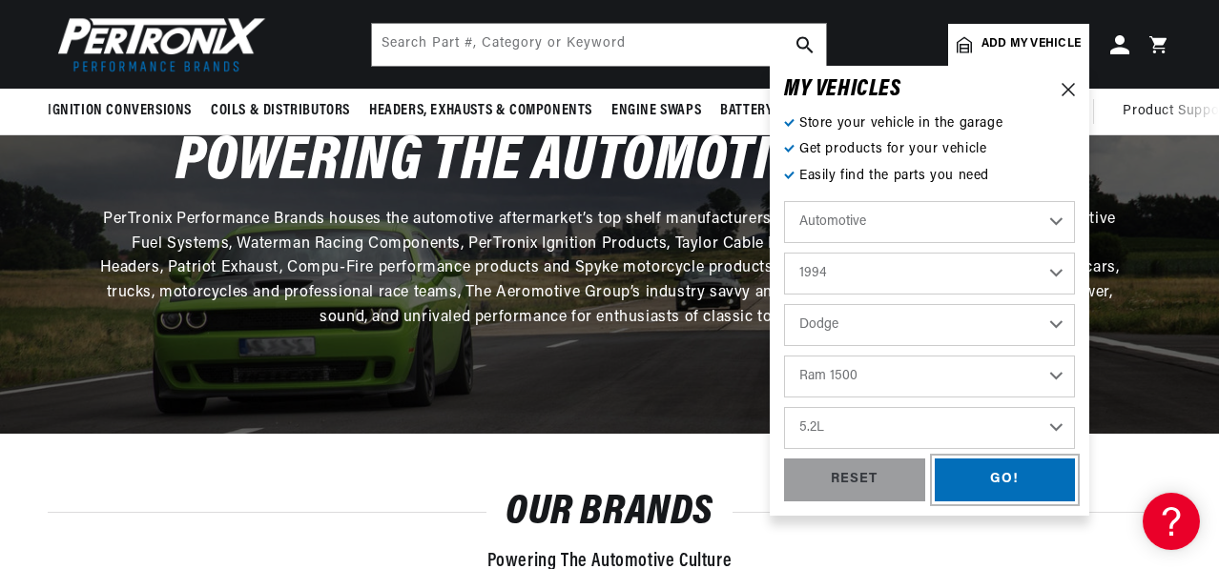
click at [978, 481] on div "GO!" at bounding box center [1005, 480] width 141 height 43
select select "1994"
select select "Dodge"
select select "Ram-1500"
select select "5.2L"
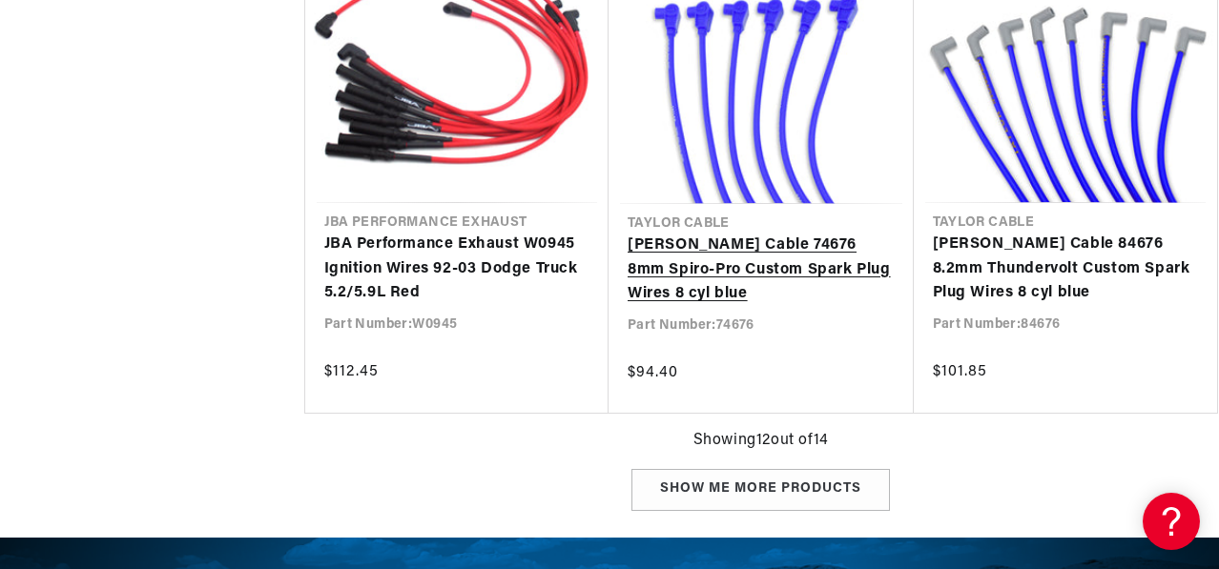
scroll to position [2480, 0]
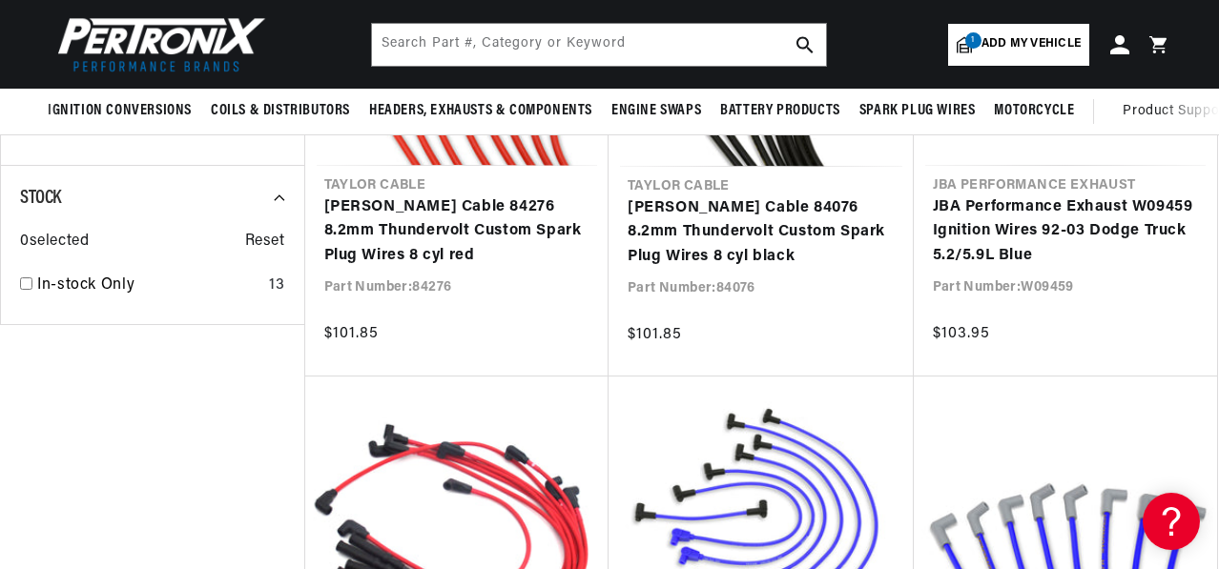
scroll to position [1431, 0]
